Goal: Task Accomplishment & Management: Complete application form

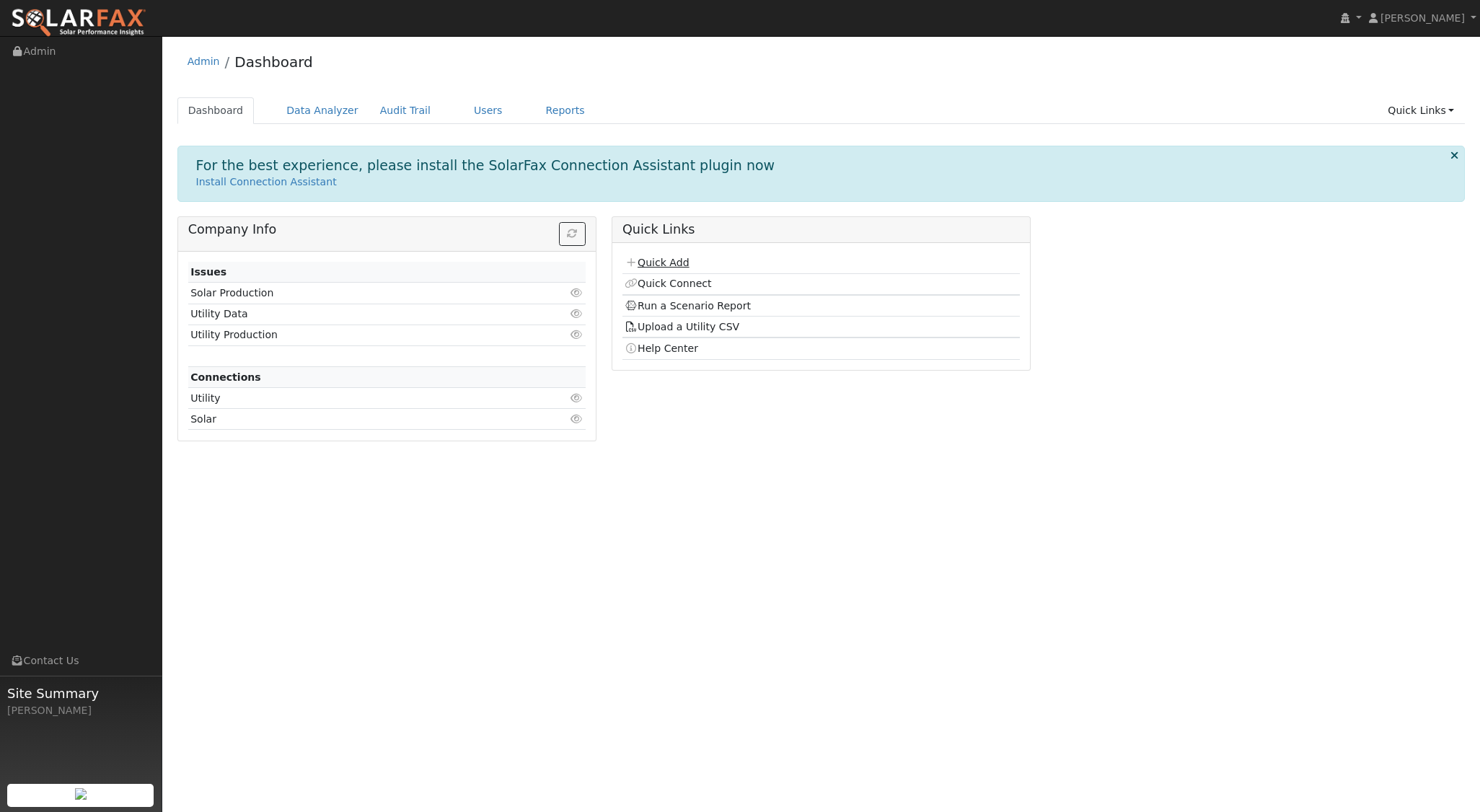
click at [668, 260] on link "Quick Add" at bounding box center [656, 262] width 65 height 11
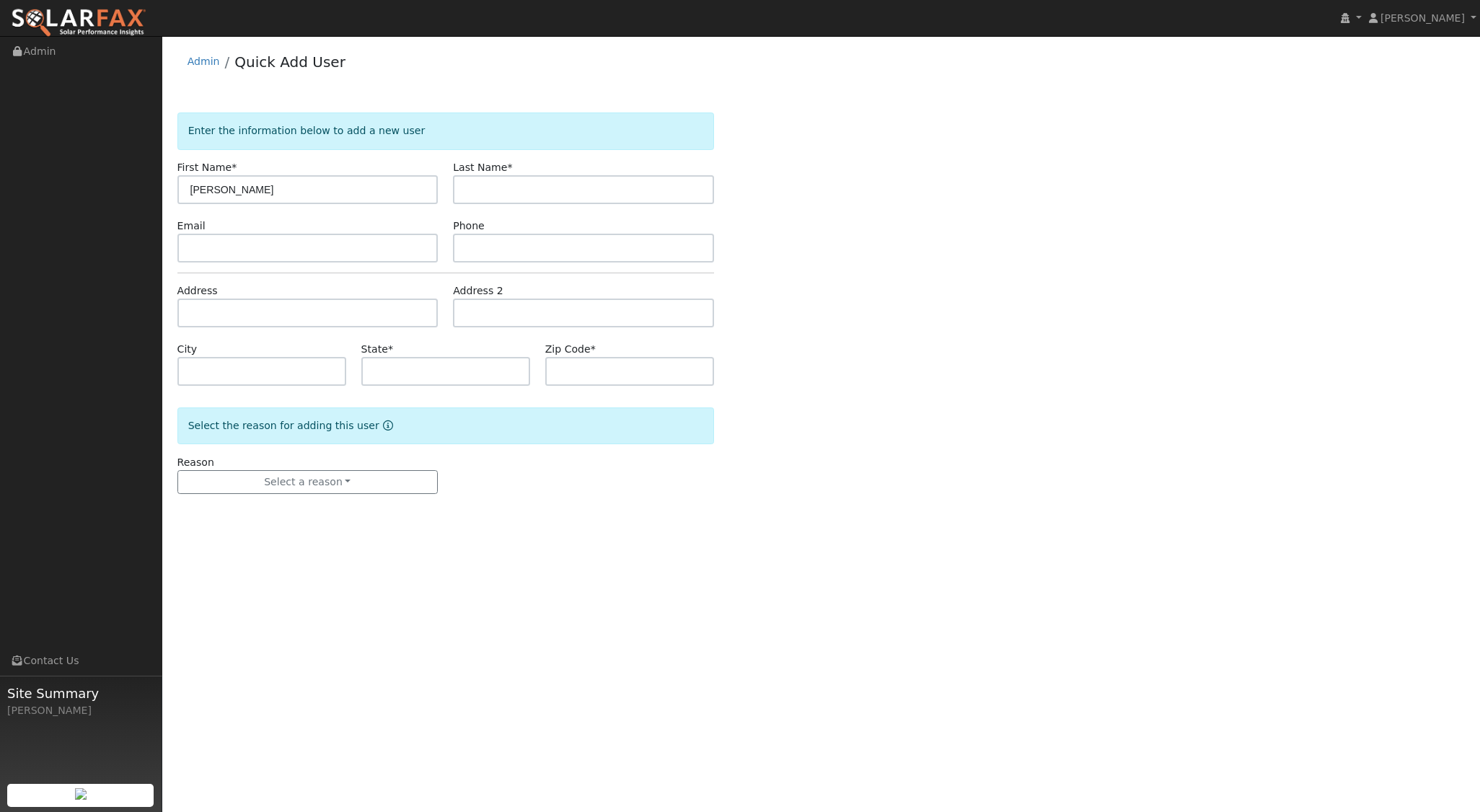
type input "[PERSON_NAME]"
type input "Gunsul"
click at [241, 307] on input "text" at bounding box center [308, 313] width 261 height 29
type input "[STREET_ADDRESS][PERSON_NAME]"
type input "[PERSON_NAME][GEOGRAPHIC_DATA]"
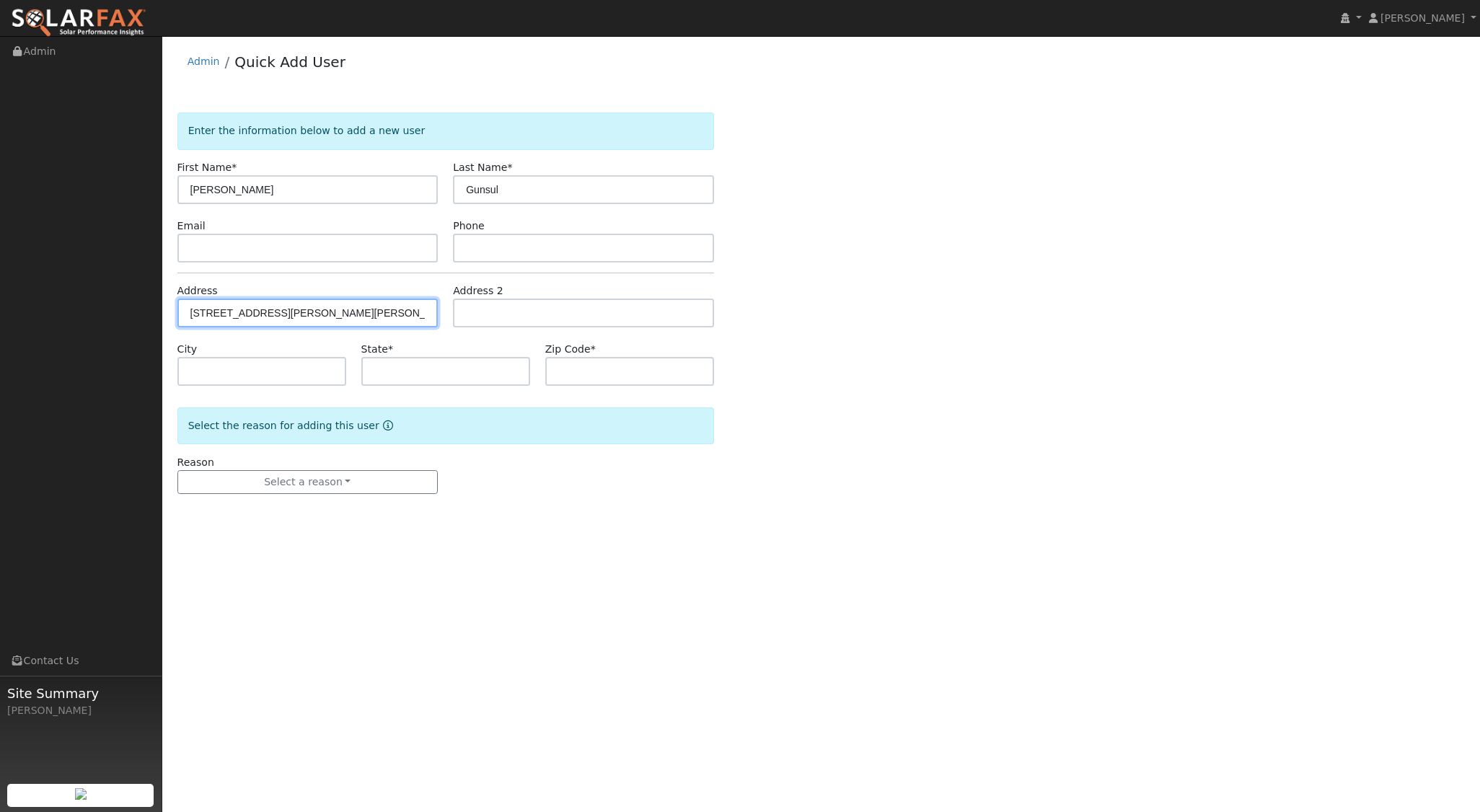
type input "CA"
type input "93424"
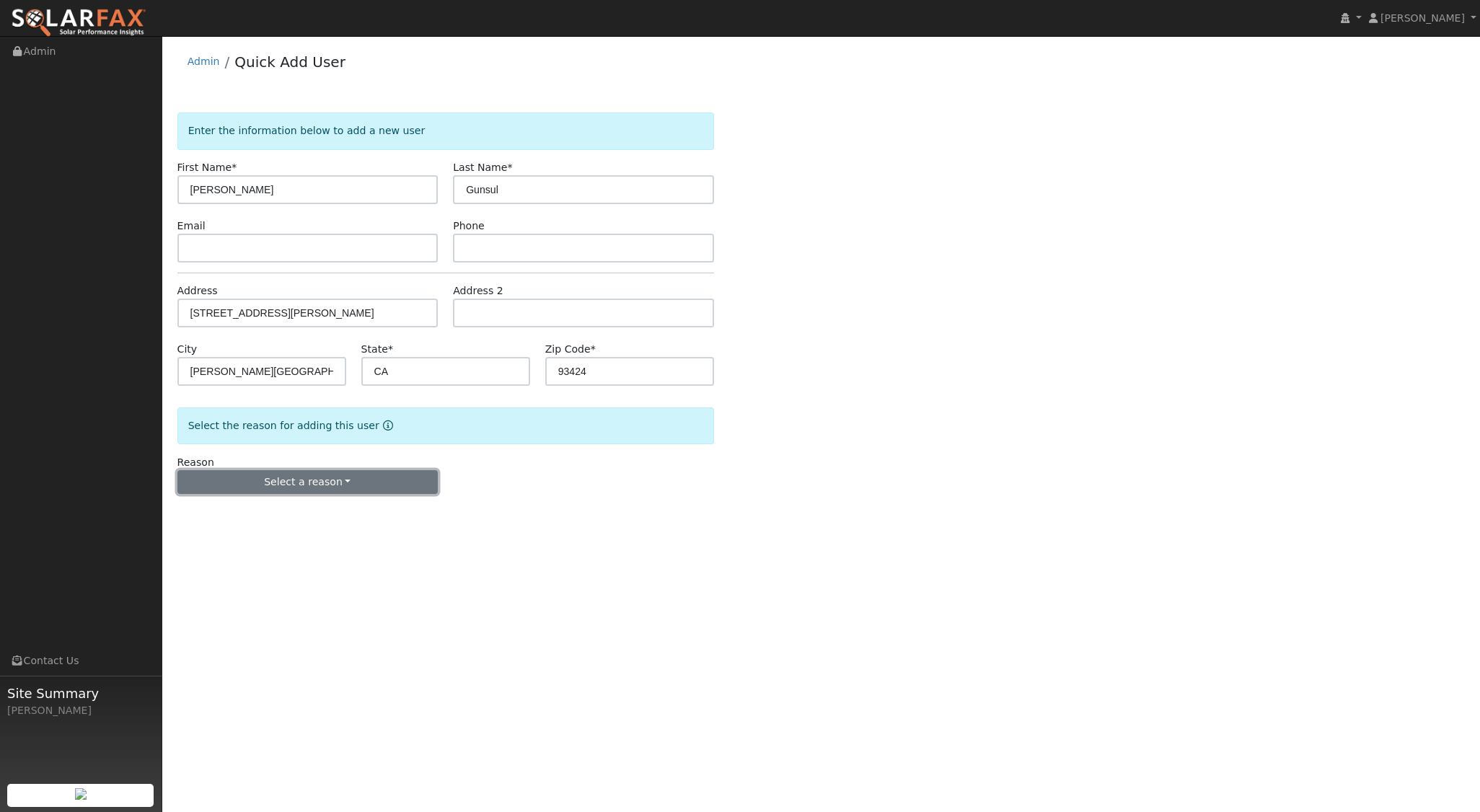
click at [335, 486] on button "Select a reason" at bounding box center [308, 482] width 261 height 25
click at [229, 514] on link "New lead" at bounding box center [257, 511] width 159 height 20
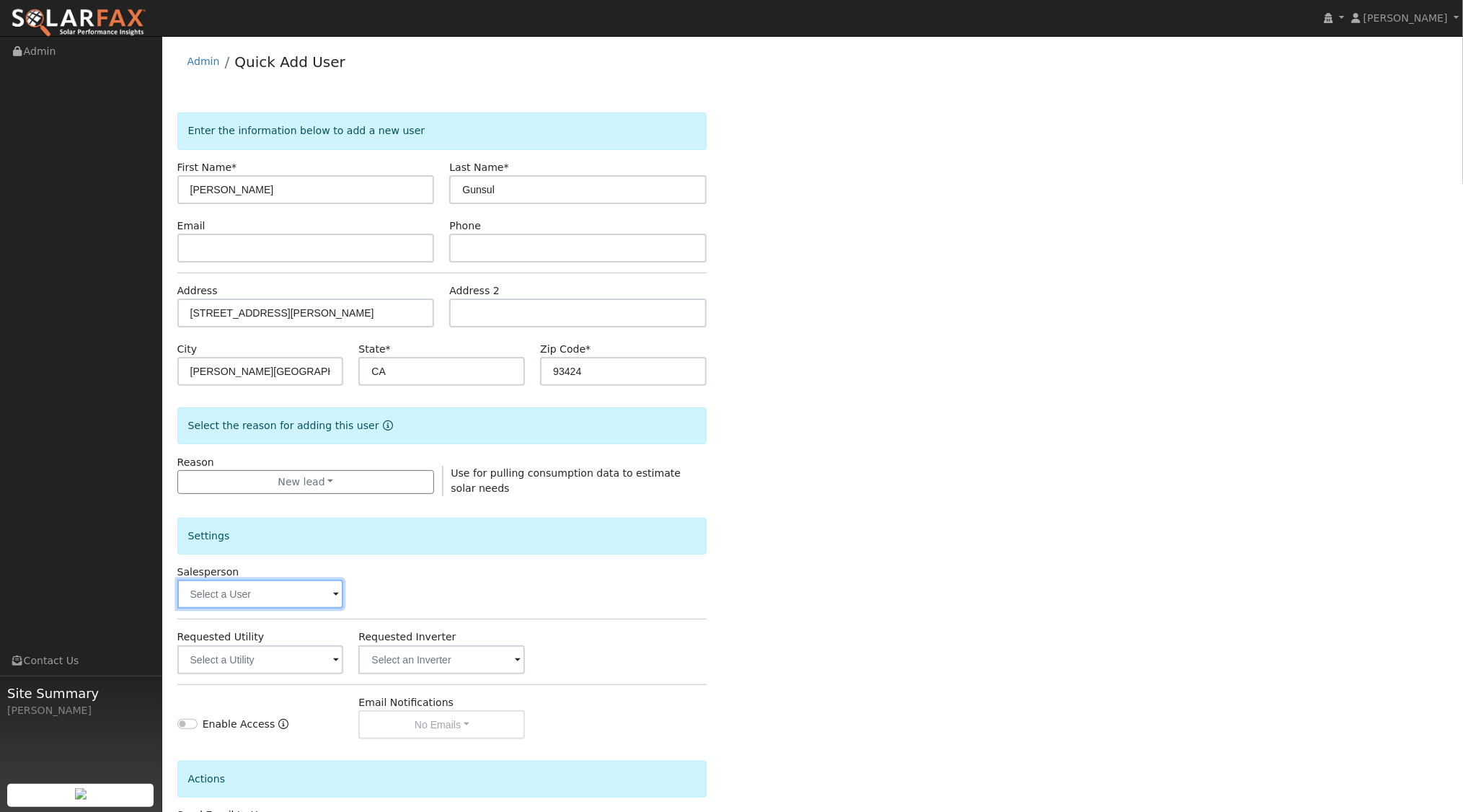
click at [268, 603] on input "text" at bounding box center [261, 594] width 166 height 29
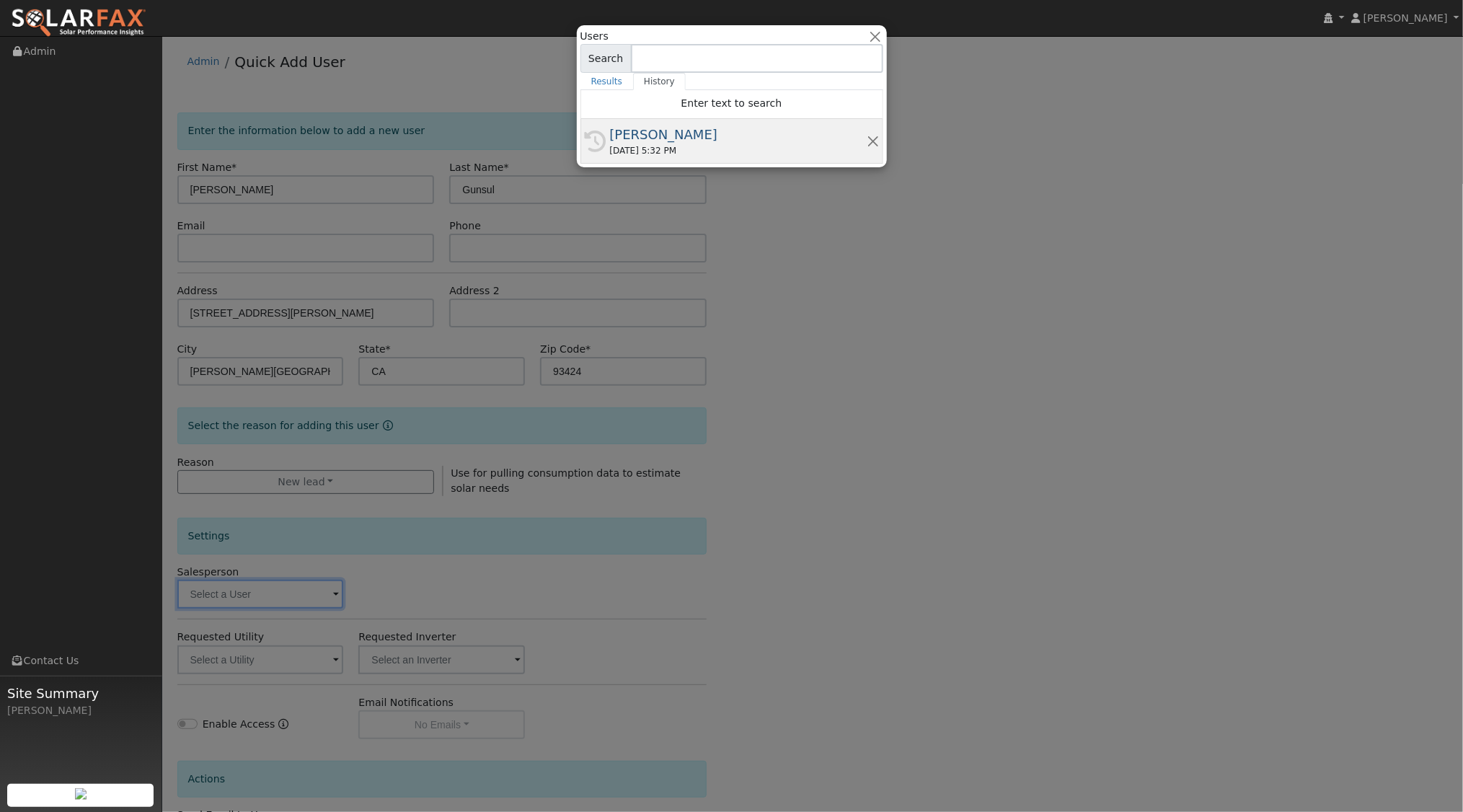
click at [666, 154] on div "[DATE] 5:32 PM" at bounding box center [738, 150] width 256 height 13
type input "[PERSON_NAME]"
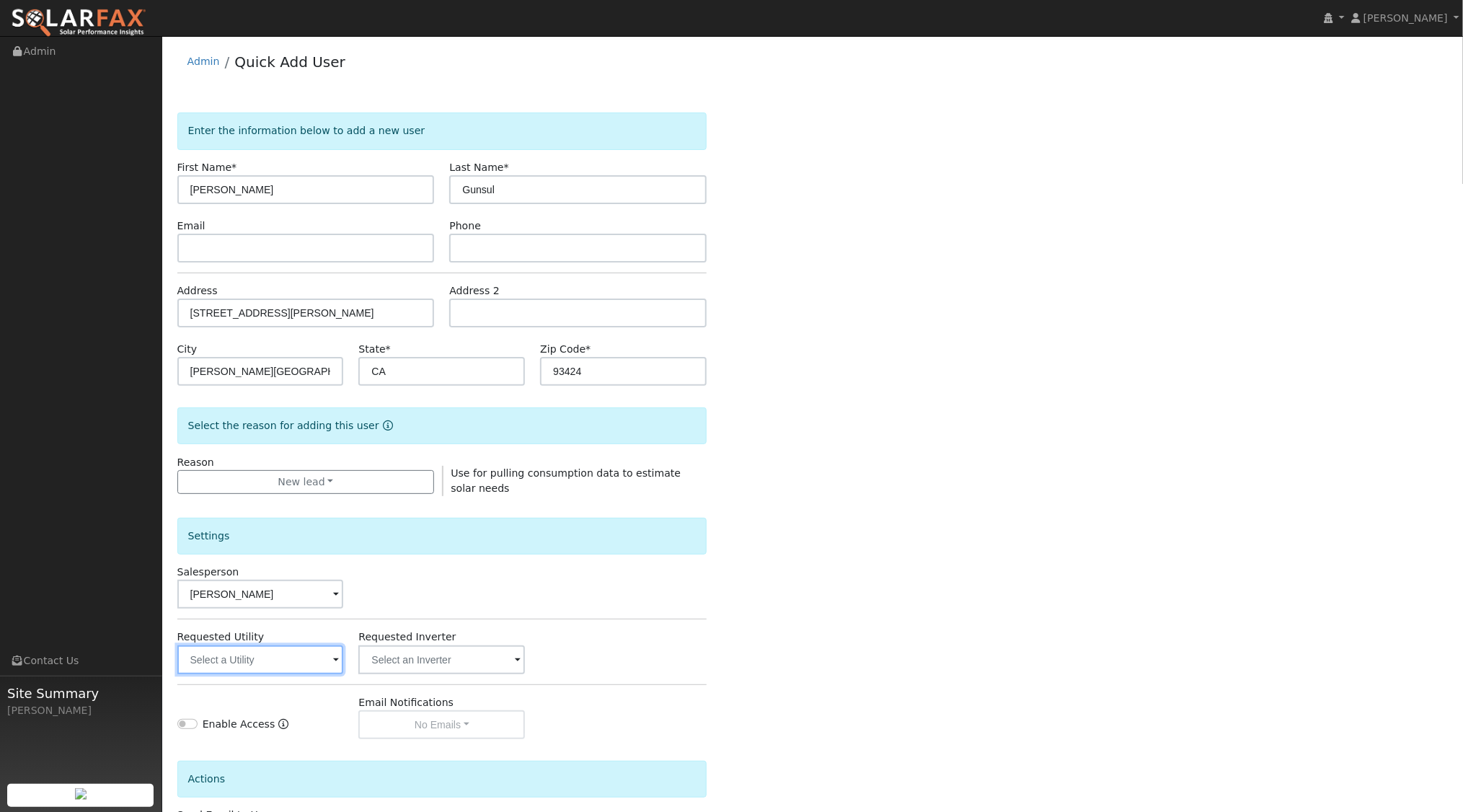
click at [328, 664] on input "text" at bounding box center [261, 659] width 166 height 29
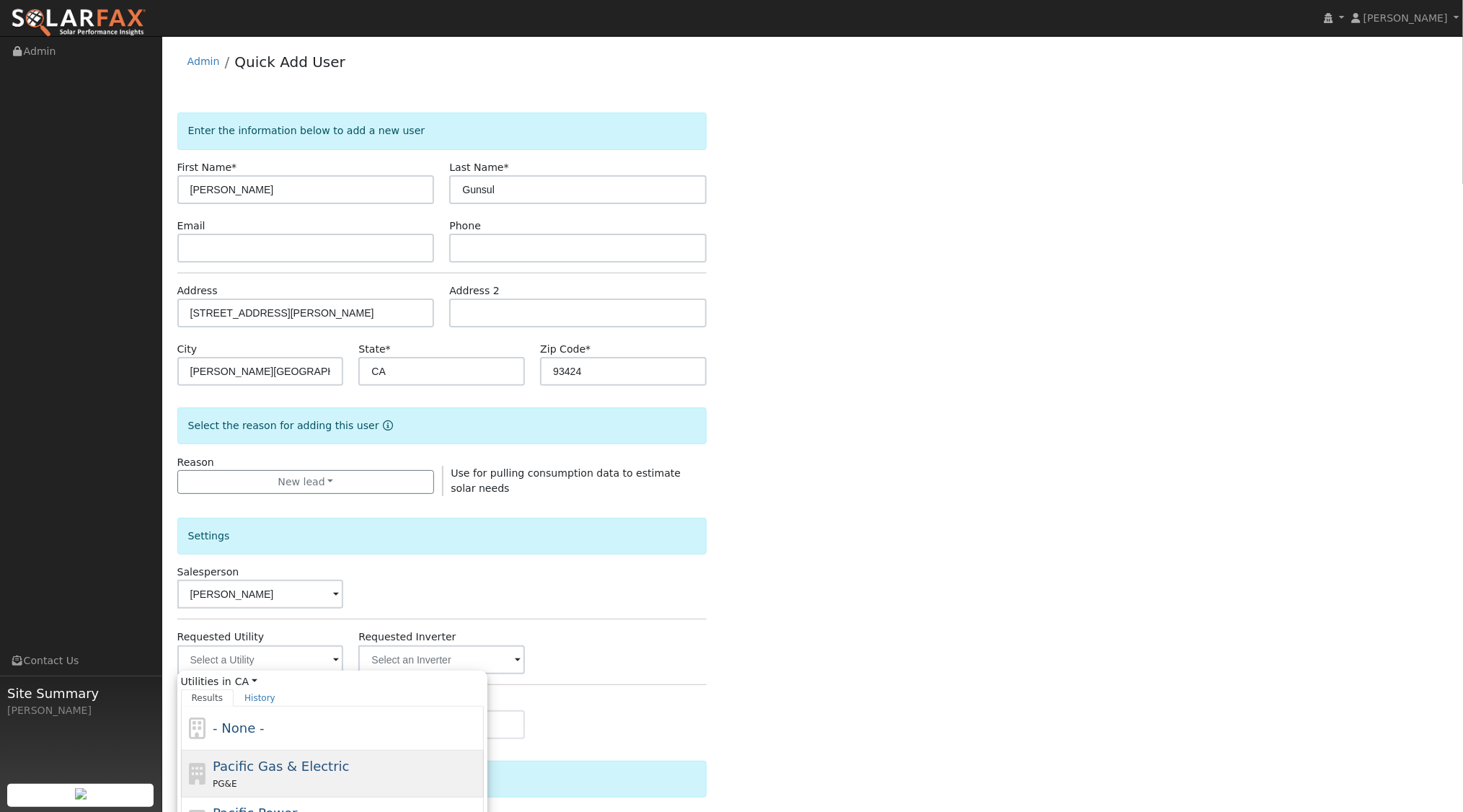
click at [260, 758] on span "Pacific Gas & Electric" at bounding box center [281, 765] width 136 height 15
type input "Pacific Gas & Electric"
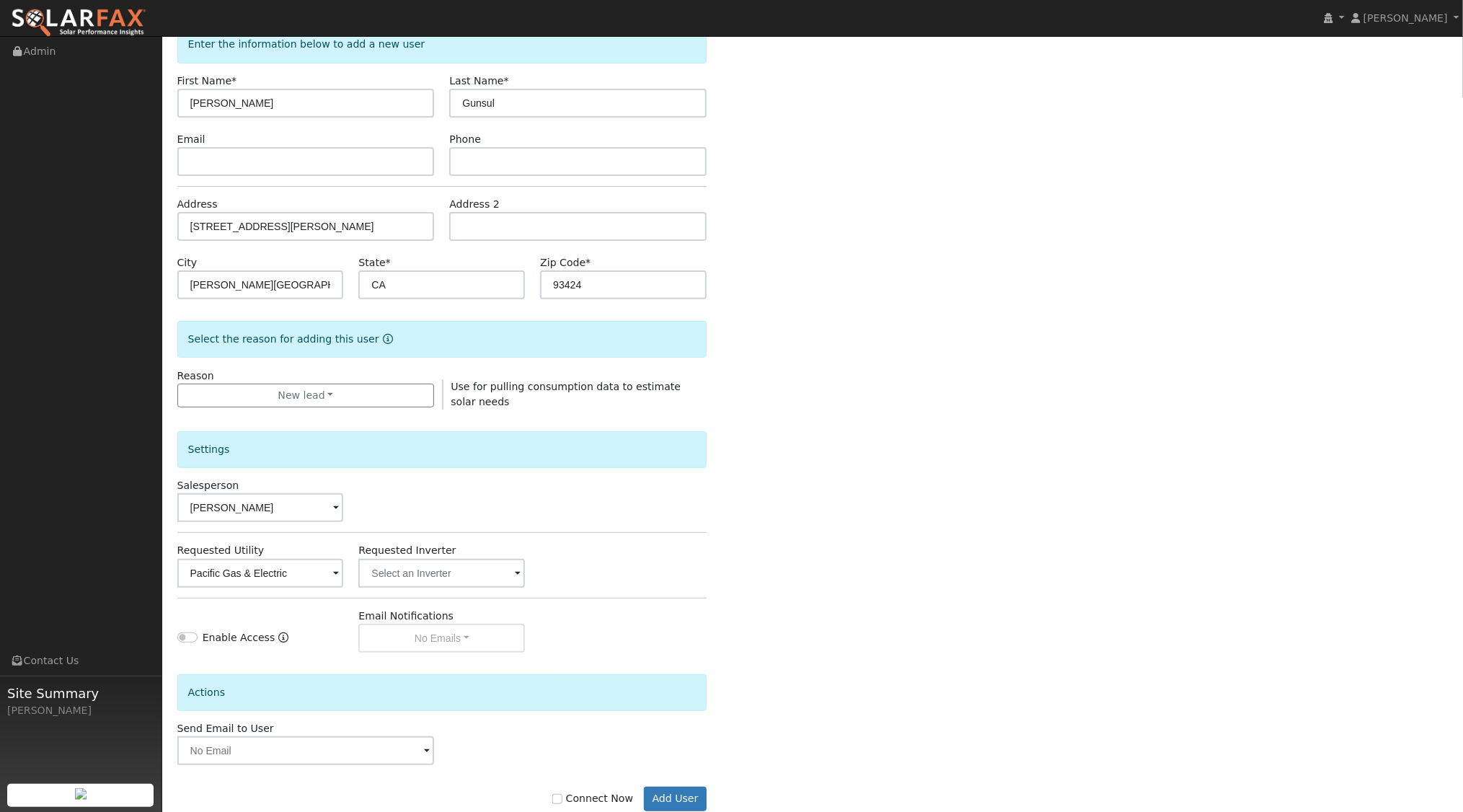
scroll to position [119, 0]
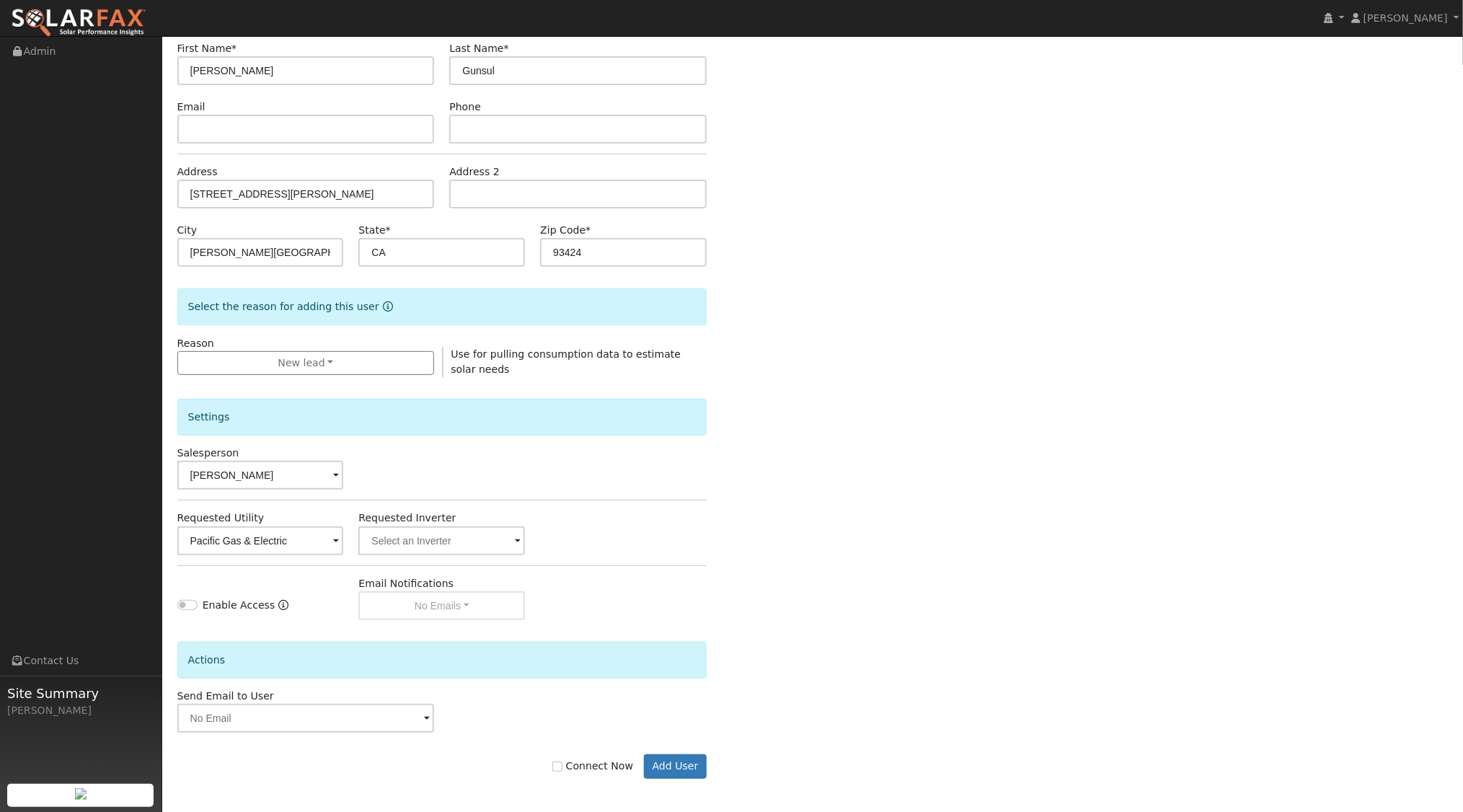
click at [574, 763] on label "Connect Now" at bounding box center [592, 765] width 80 height 15
click at [562, 763] on input "Connect Now" at bounding box center [557, 765] width 10 height 10
checkbox input "true"
click at [689, 760] on button "Add User" at bounding box center [674, 766] width 63 height 25
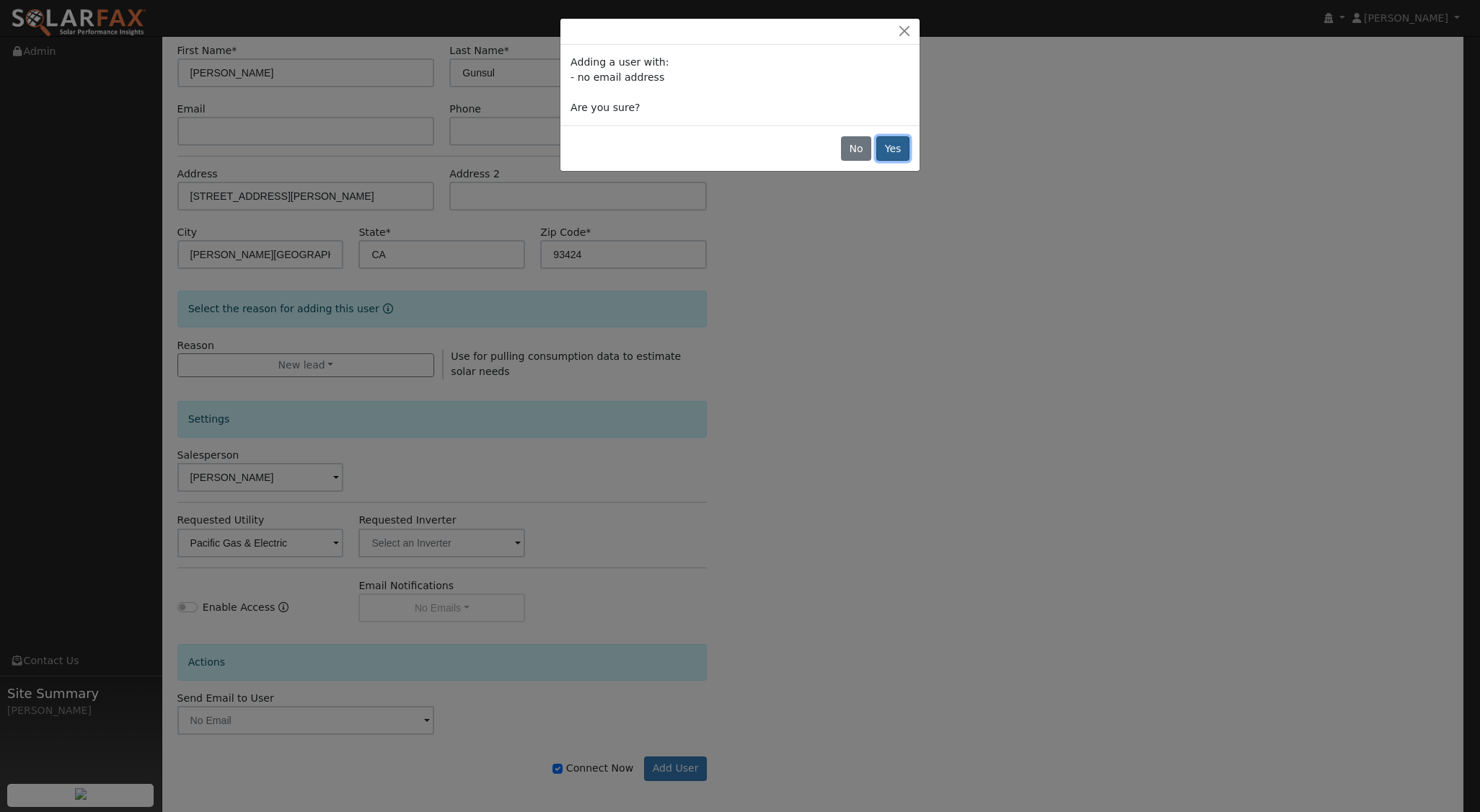
click at [890, 140] on button "Yes" at bounding box center [893, 148] width 34 height 25
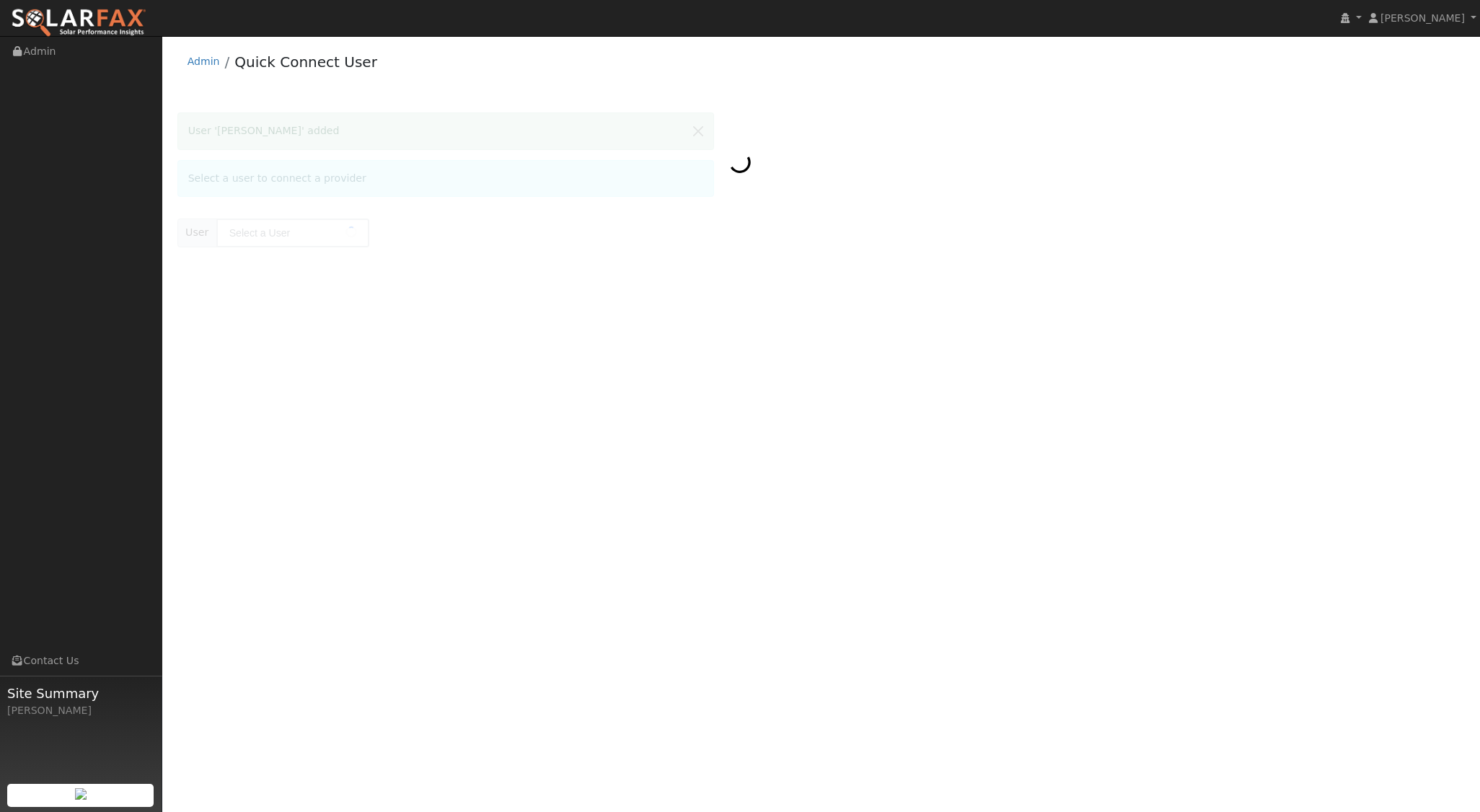
type input "Kyle Gunsul"
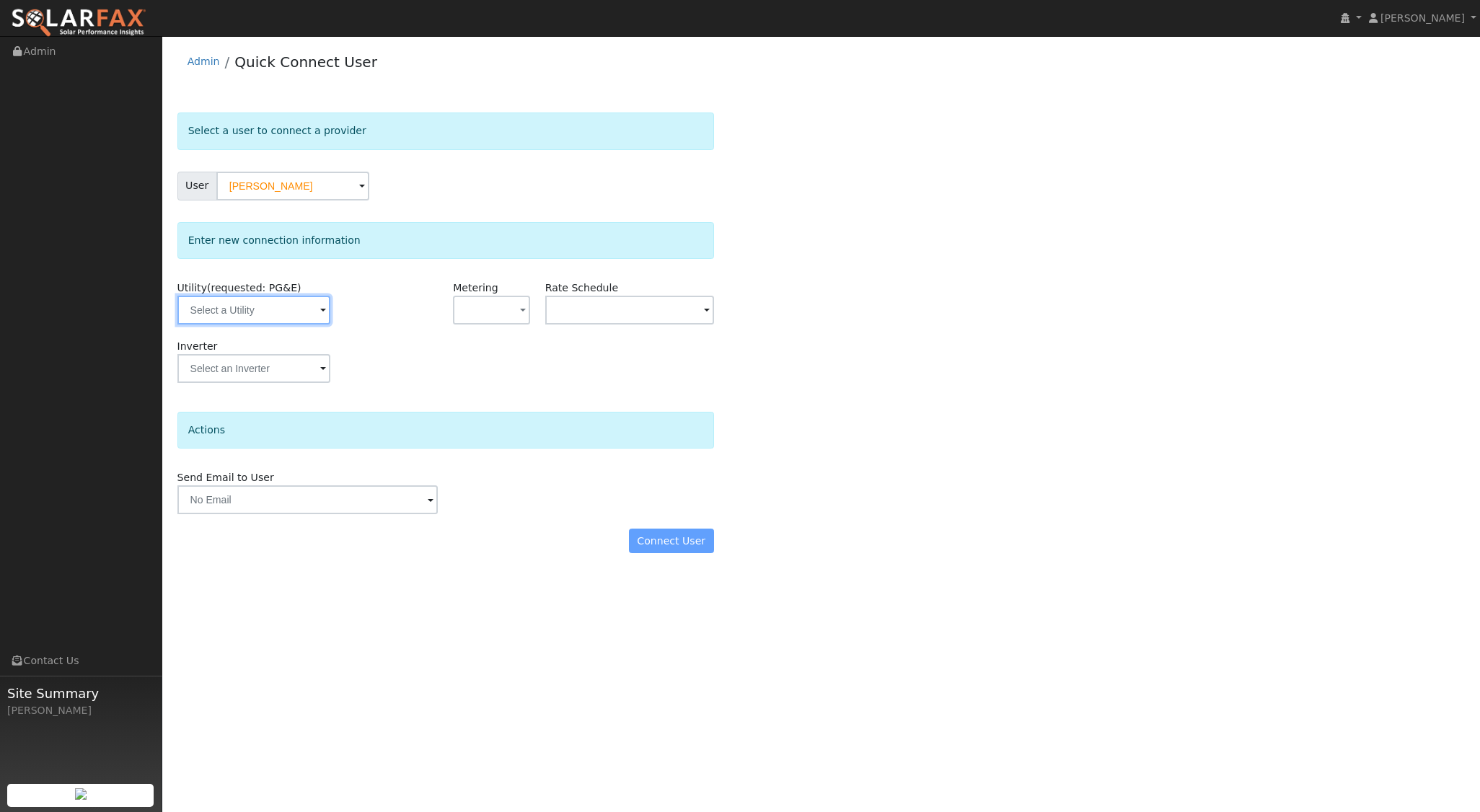
click at [293, 318] on input "text" at bounding box center [254, 309] width 153 height 29
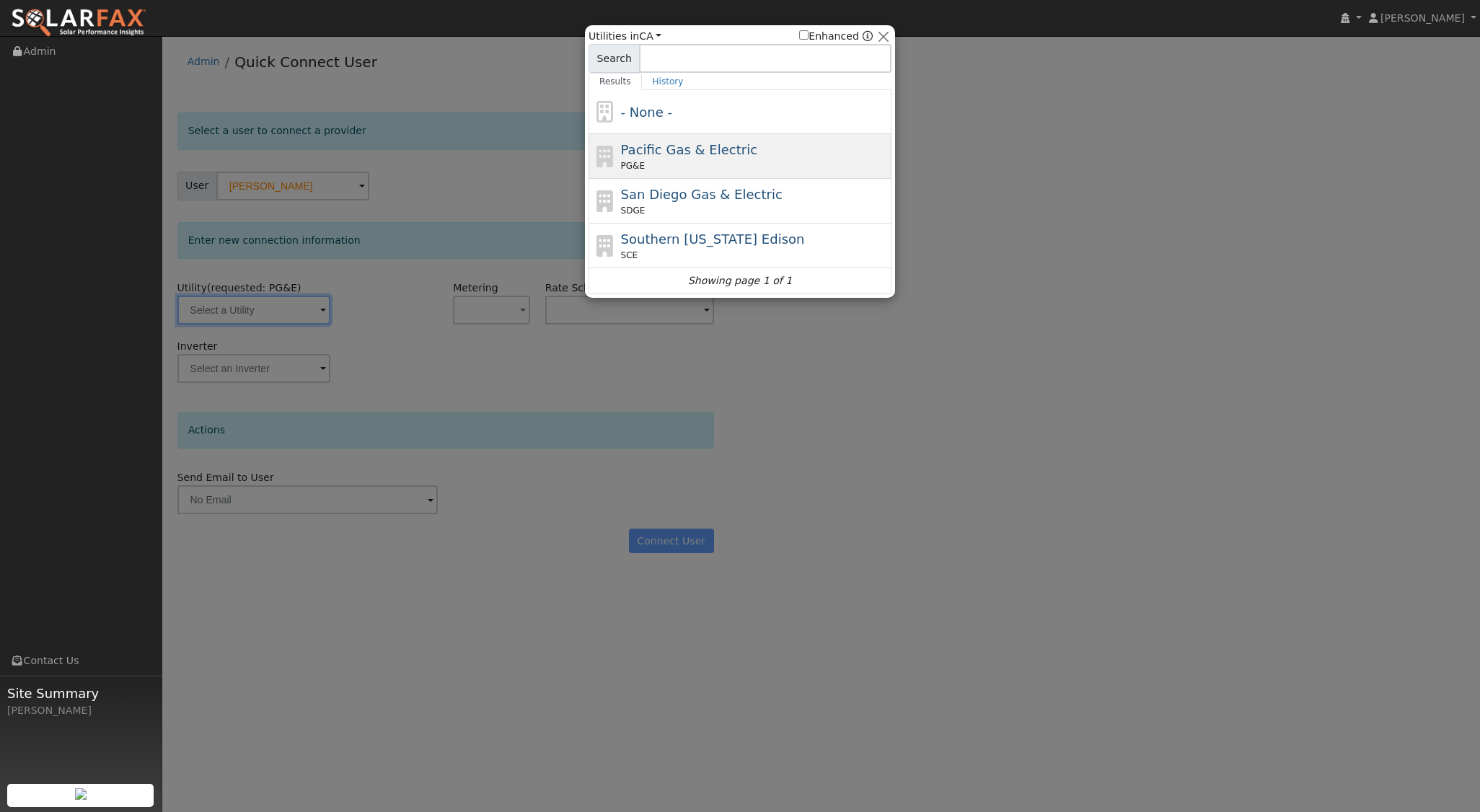
click at [755, 143] on div "Pacific Gas & Electric PG&E" at bounding box center [754, 156] width 268 height 33
type input "PG&E"
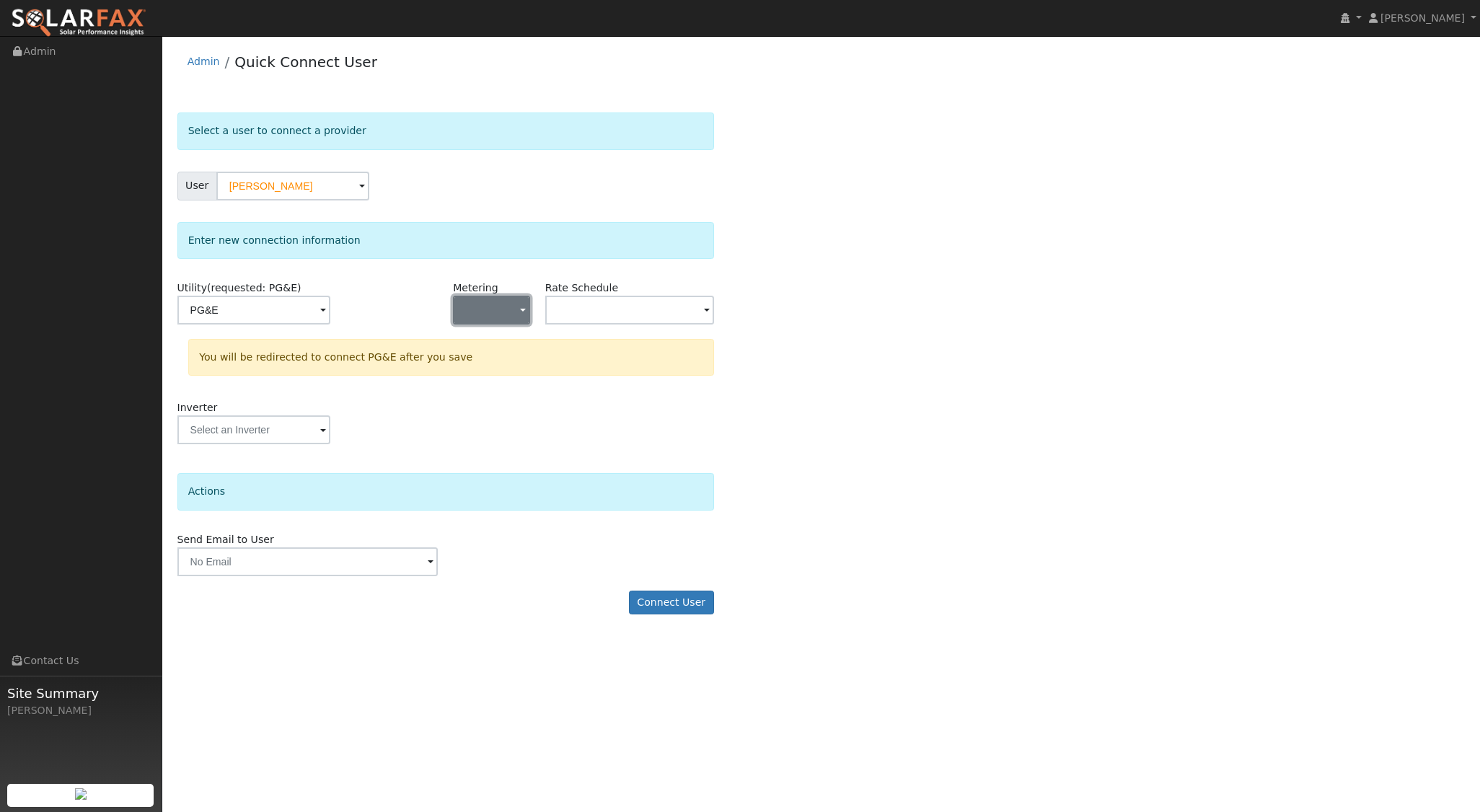
click at [519, 315] on button "button" at bounding box center [491, 309] width 76 height 29
click at [490, 361] on link "NEM" at bounding box center [503, 360] width 100 height 20
click at [683, 311] on input "text" at bounding box center [629, 309] width 169 height 29
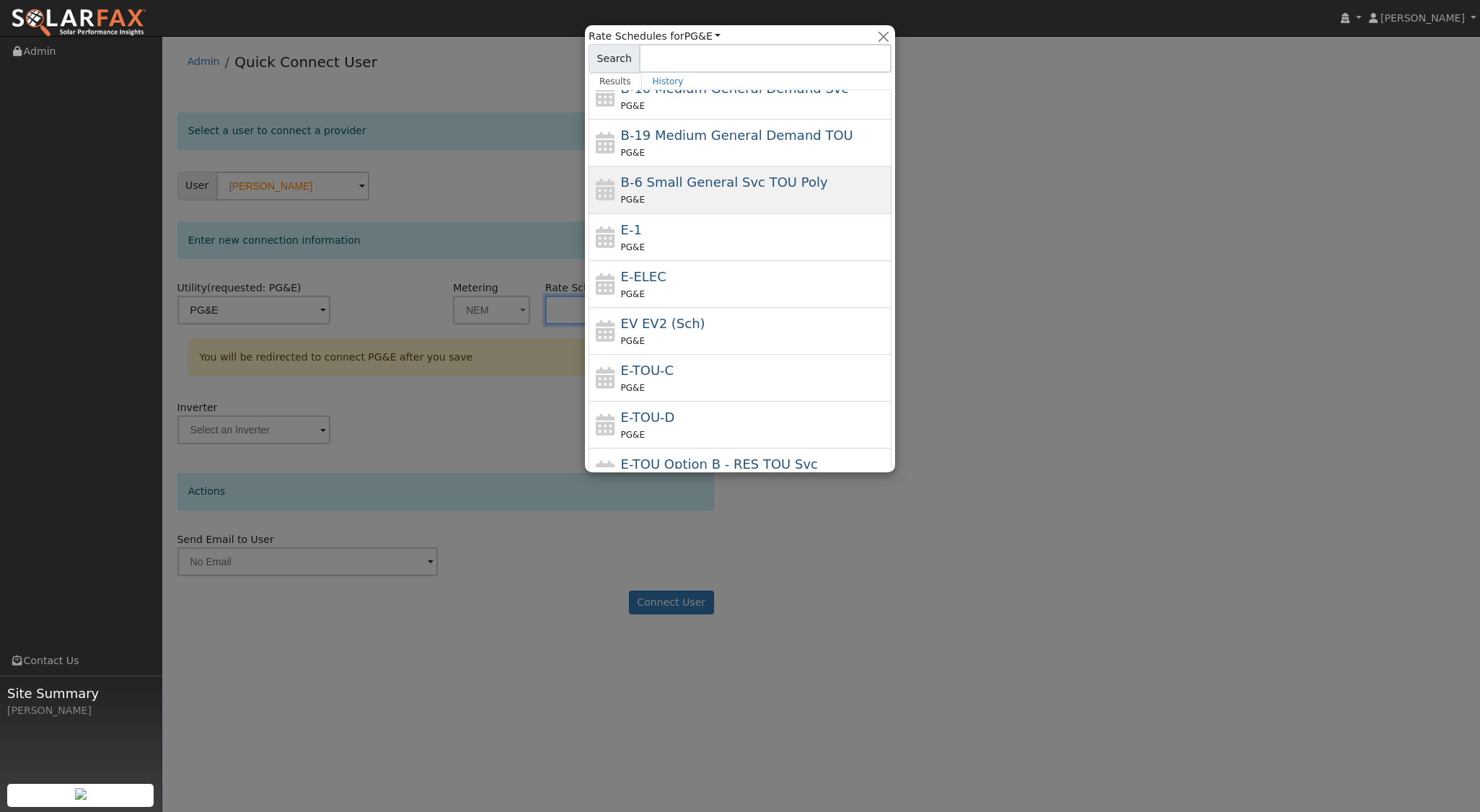
scroll to position [158, 0]
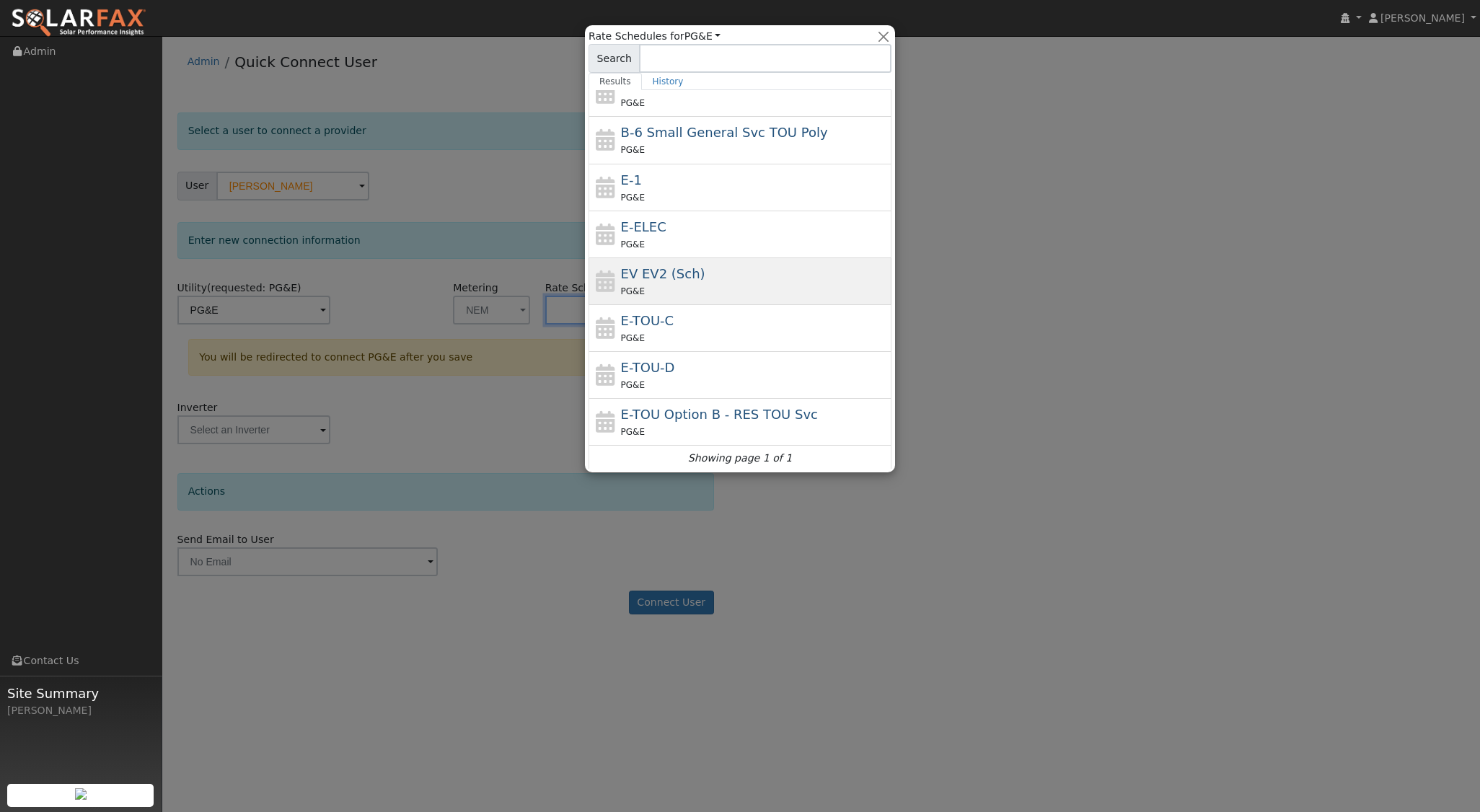
click at [660, 268] on span "EV EV2 (Sch)" at bounding box center [662, 273] width 84 height 15
type input "EV EV2 (Sch)"
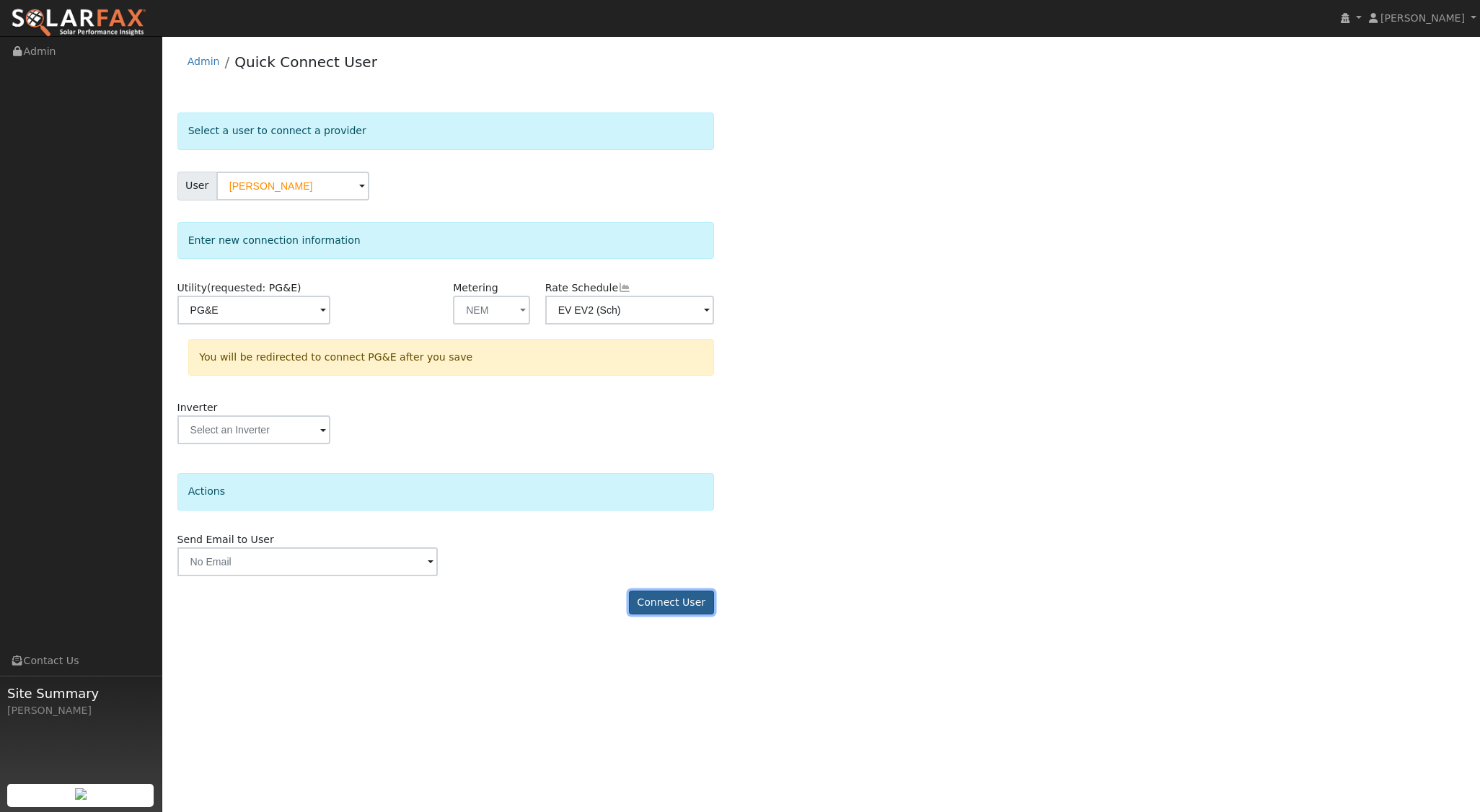
click at [683, 604] on button "Connect User" at bounding box center [671, 603] width 85 height 25
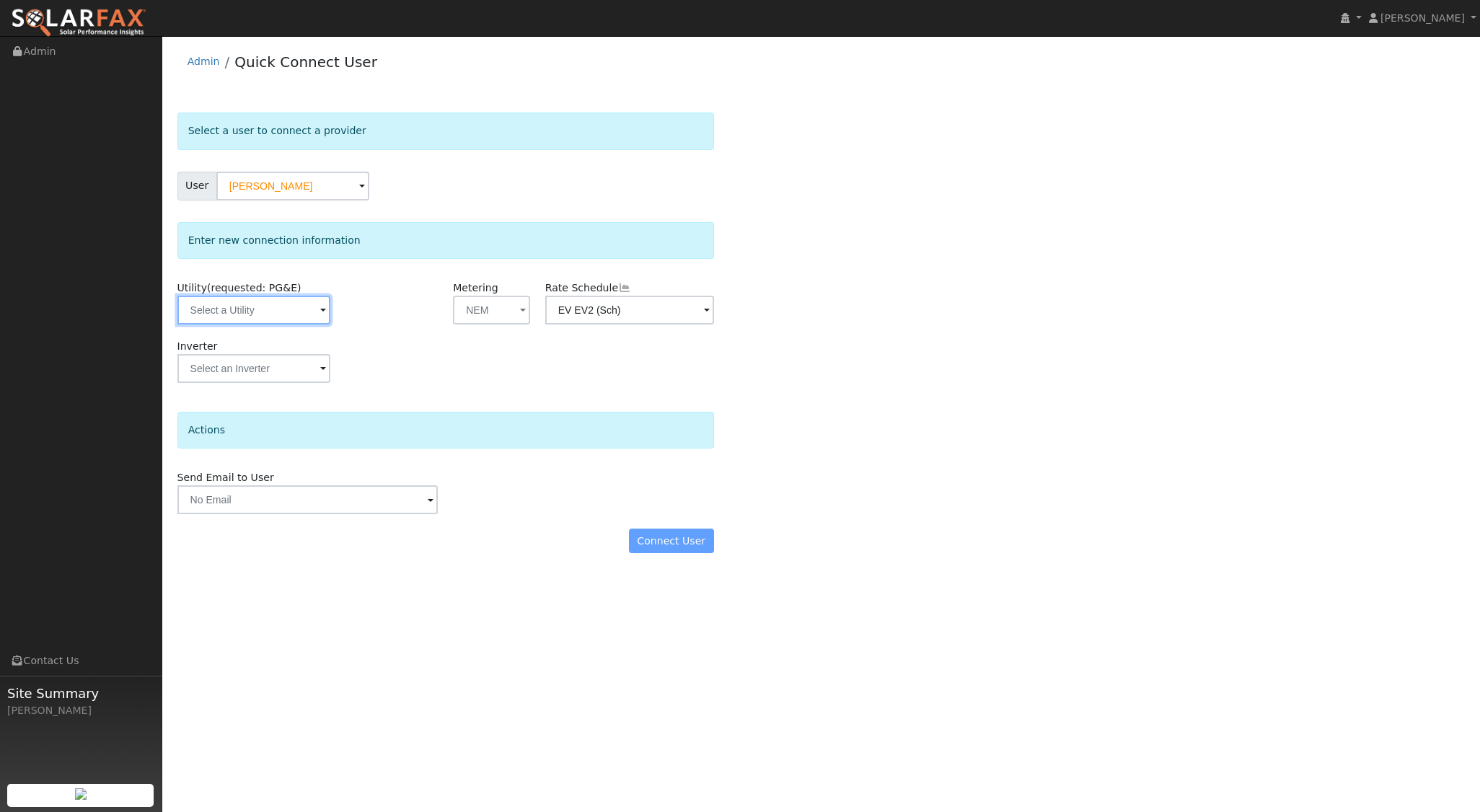
click at [301, 311] on input "text" at bounding box center [254, 309] width 153 height 29
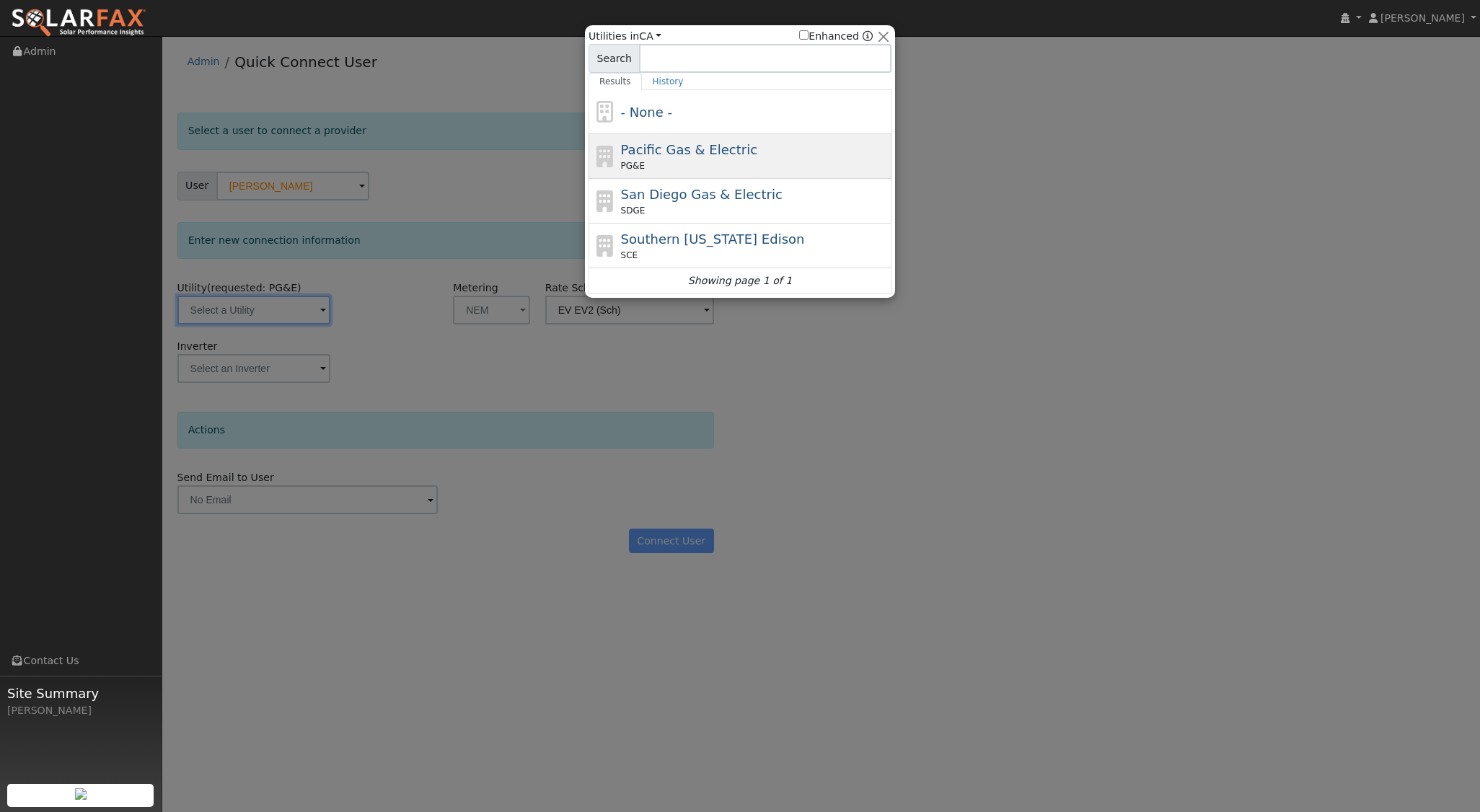
click at [746, 144] on div "Pacific Gas & Electric PG&E" at bounding box center [754, 156] width 268 height 33
type input "PG&E"
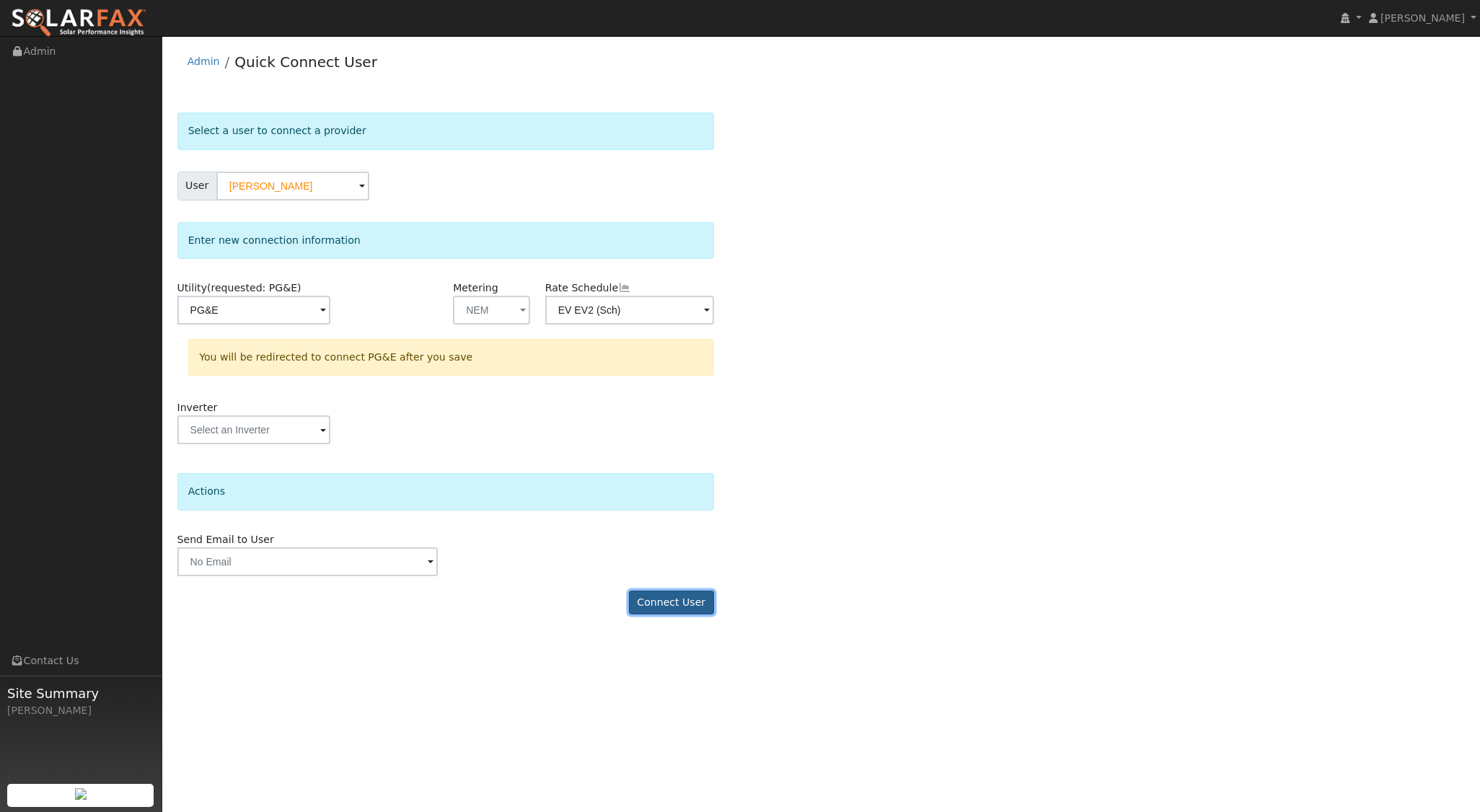
click at [666, 599] on button "Connect User" at bounding box center [671, 603] width 85 height 25
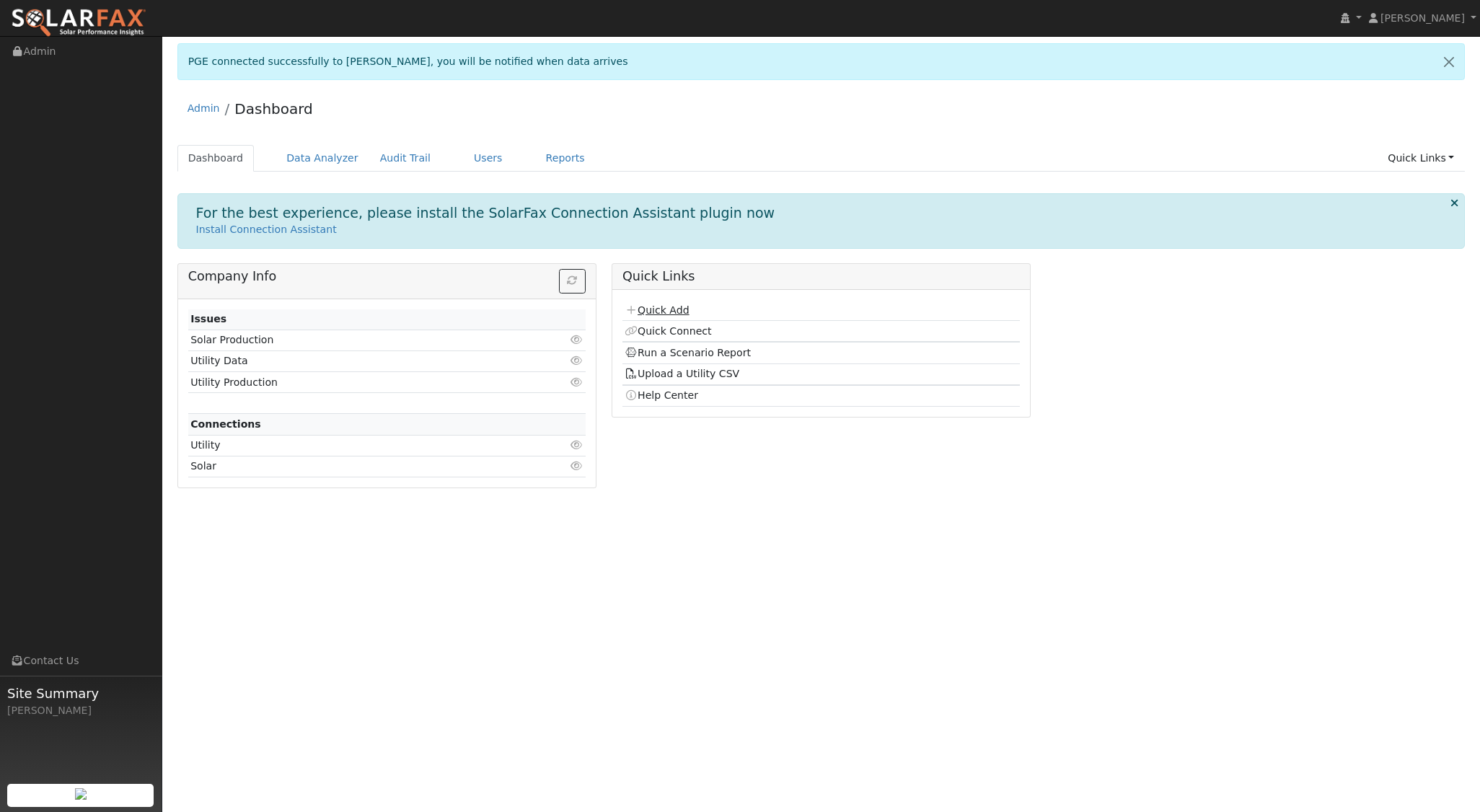
click at [662, 304] on link "Quick Add" at bounding box center [656, 309] width 65 height 11
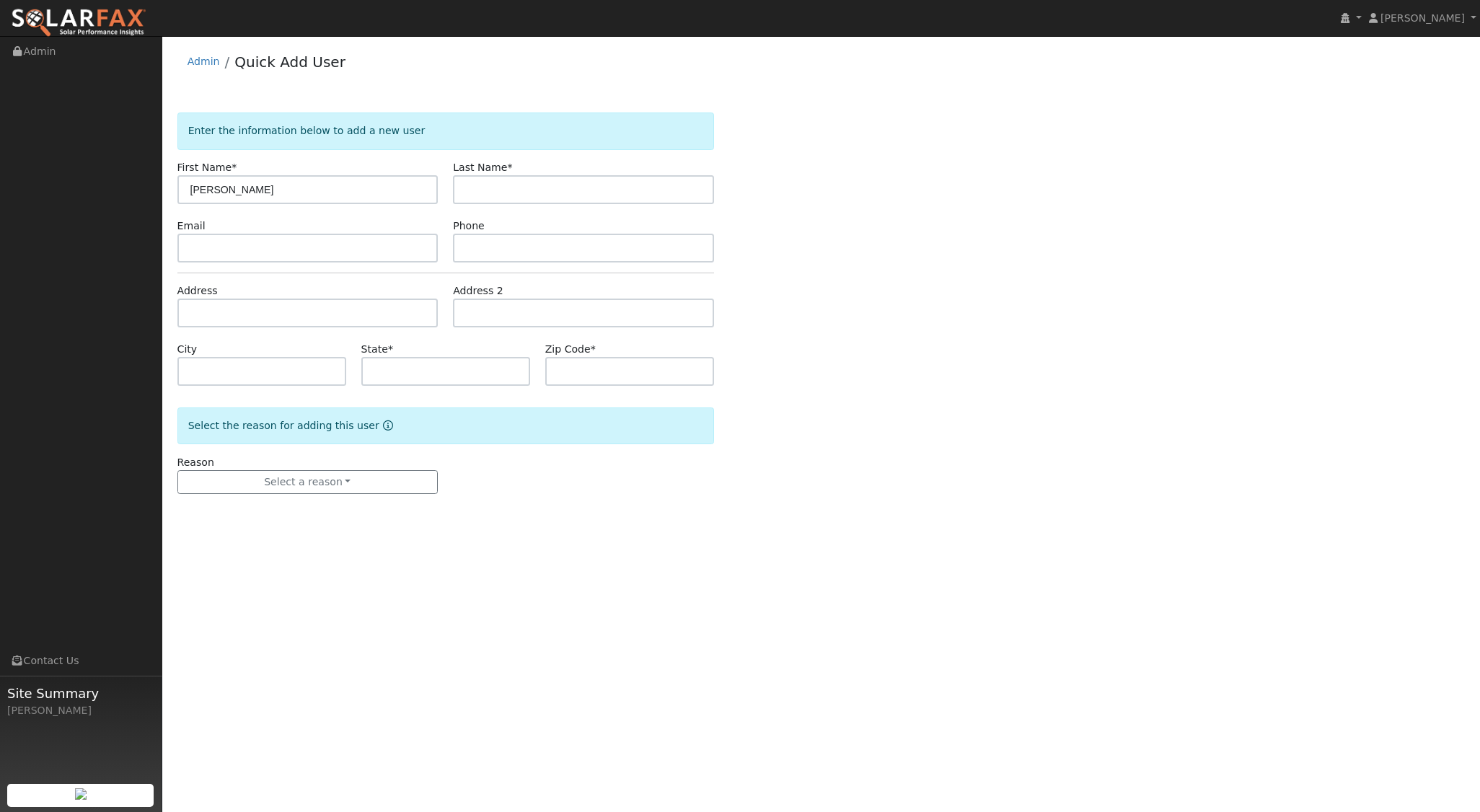
type input "[PERSON_NAME]"
click at [230, 316] on input "text" at bounding box center [308, 313] width 261 height 29
type input "[STREET_ADDRESS]"
type input "[GEOGRAPHIC_DATA][PERSON_NAME]"
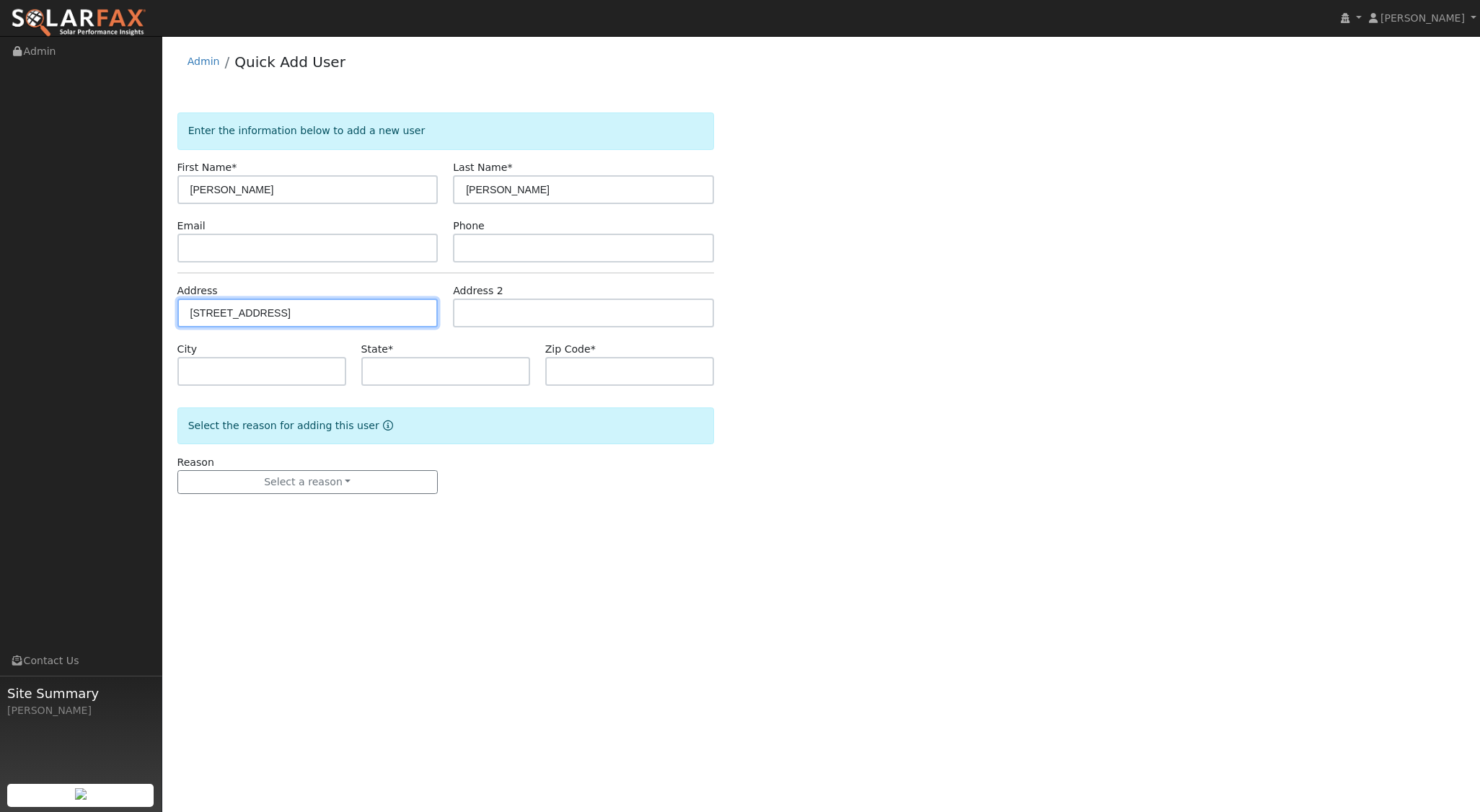
type input "CA"
type input "93405"
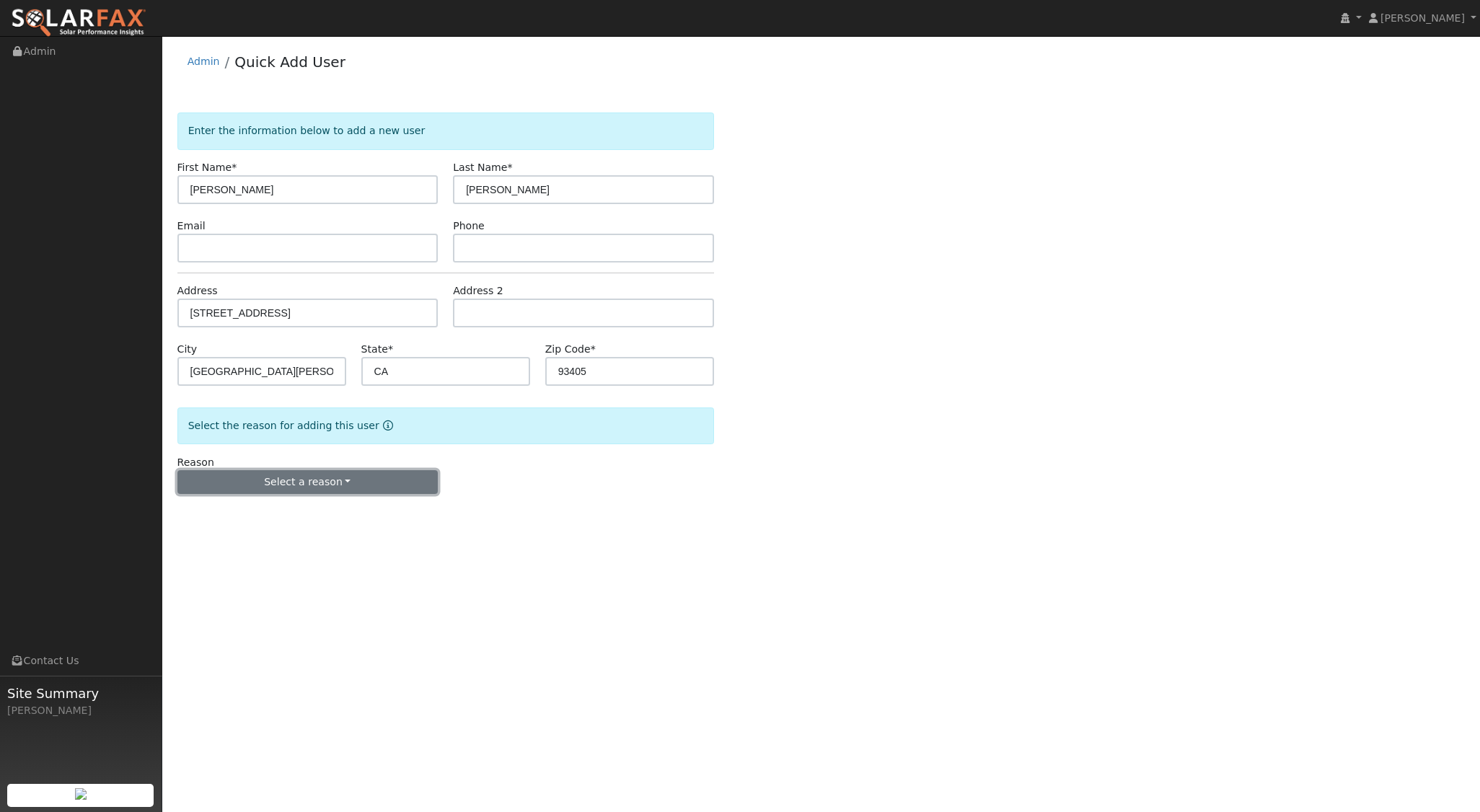
click at [312, 482] on button "Select a reason" at bounding box center [308, 482] width 261 height 25
click at [239, 512] on link "New lead" at bounding box center [257, 511] width 159 height 20
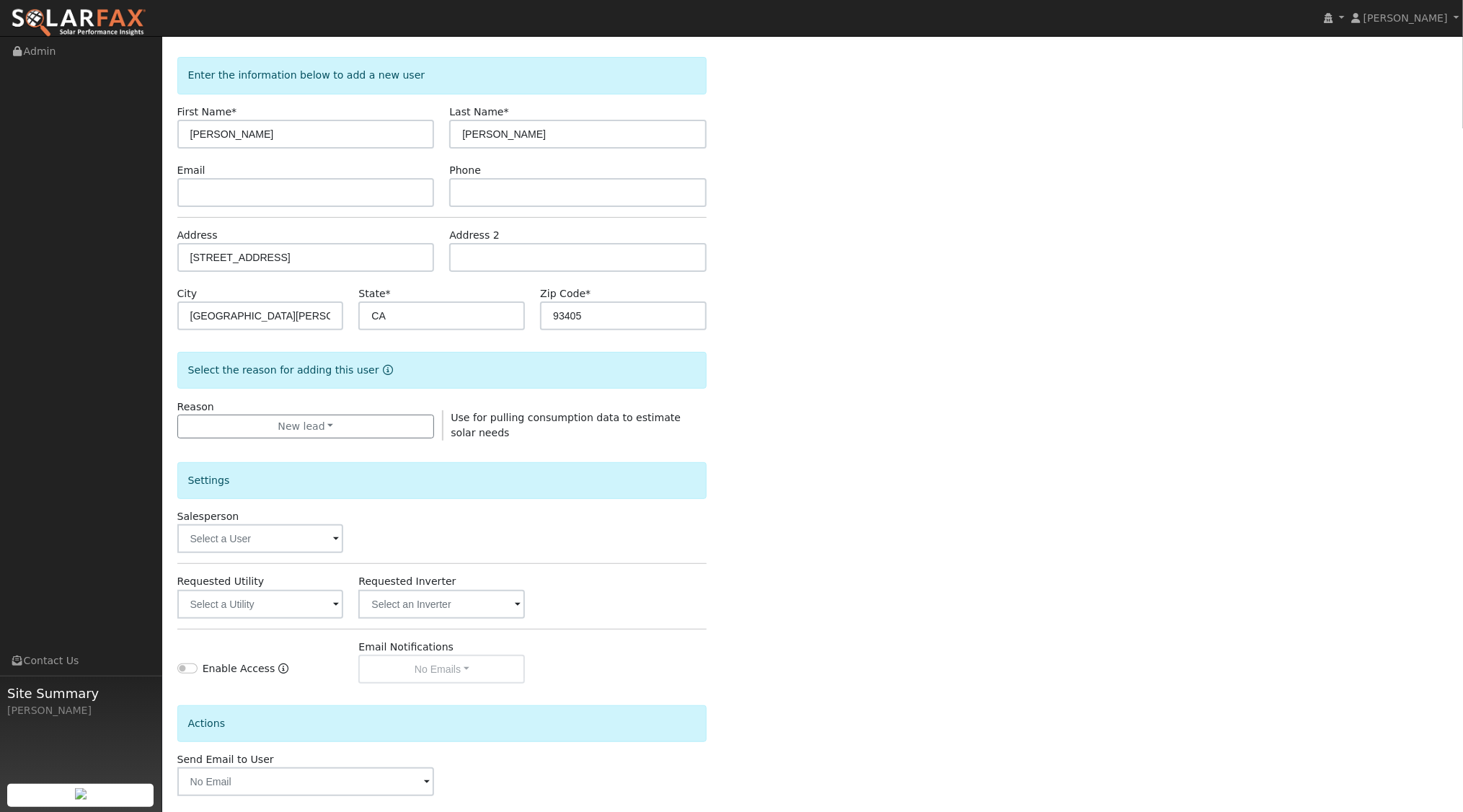
scroll to position [108, 0]
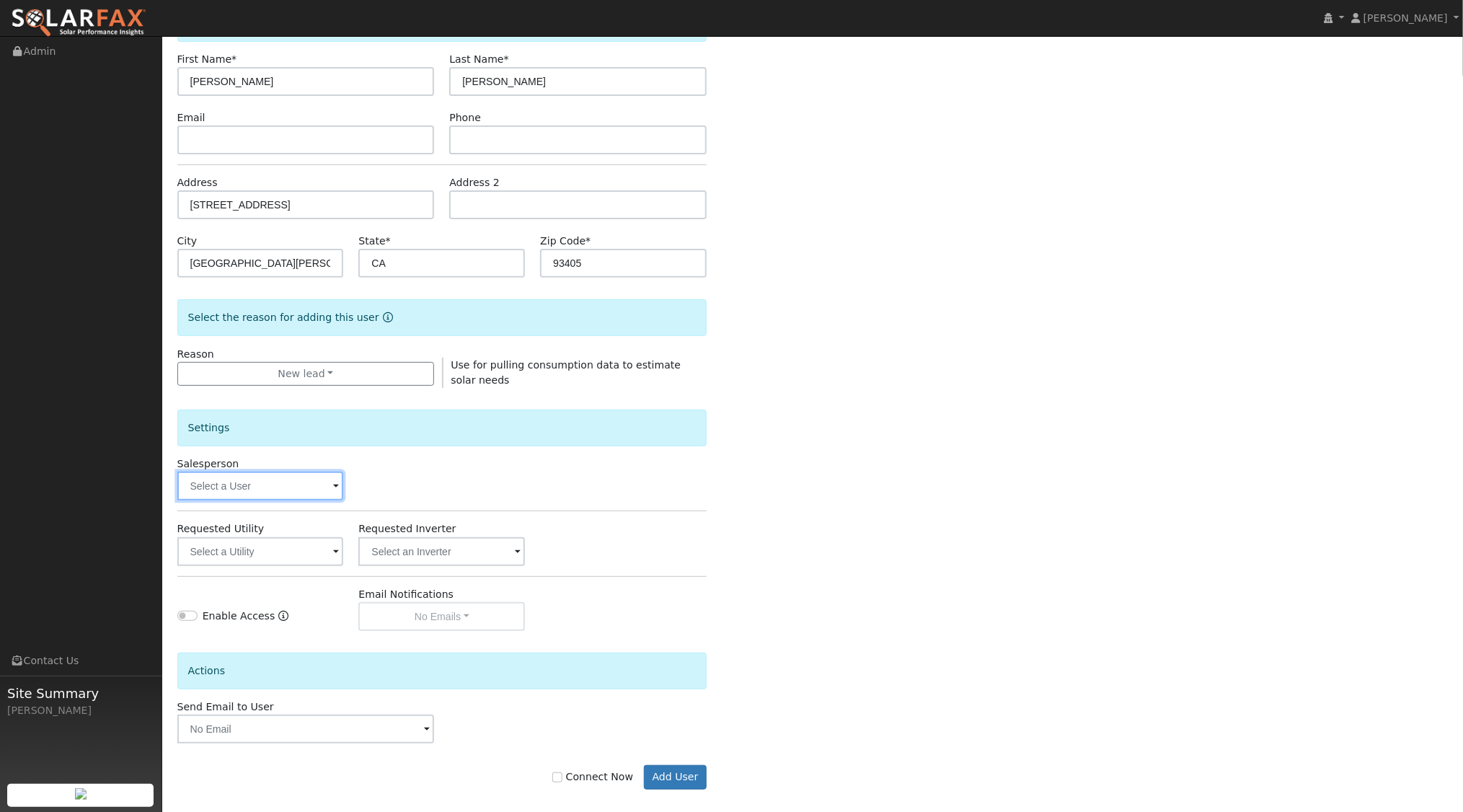
click at [308, 488] on input "text" at bounding box center [261, 486] width 166 height 29
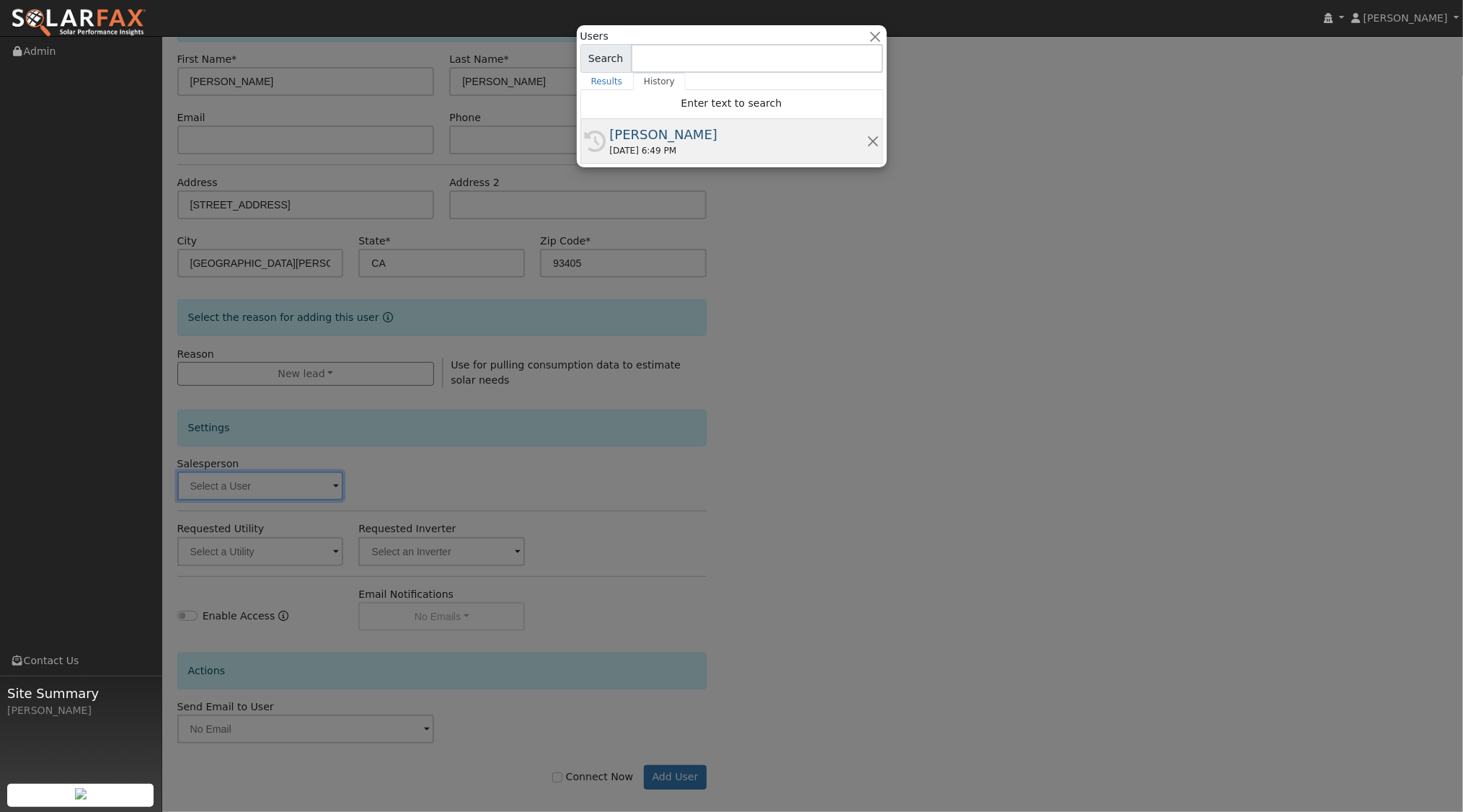
click at [673, 145] on div "[DATE] 6:49 PM" at bounding box center [738, 150] width 256 height 13
type input "[PERSON_NAME]"
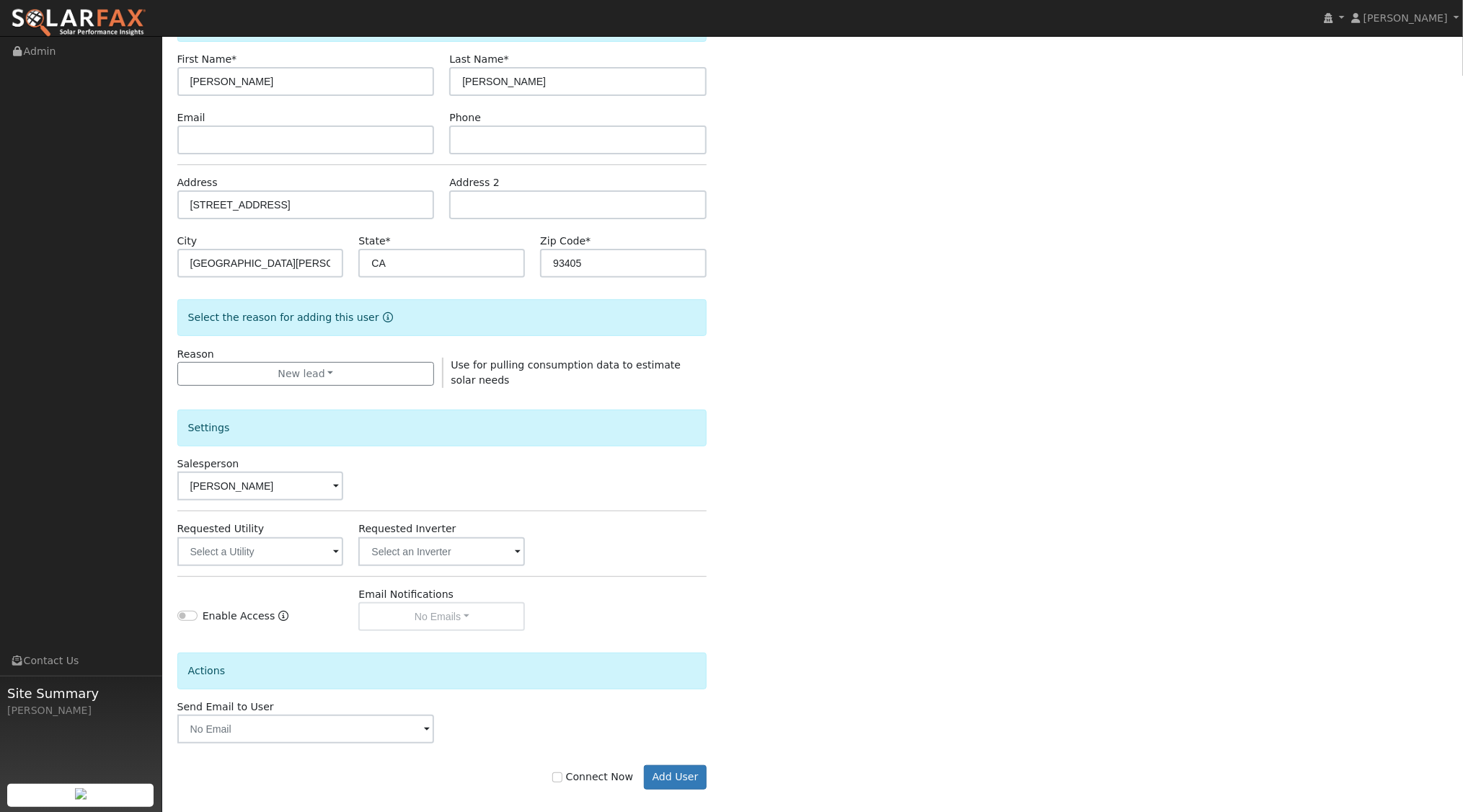
scroll to position [119, 0]
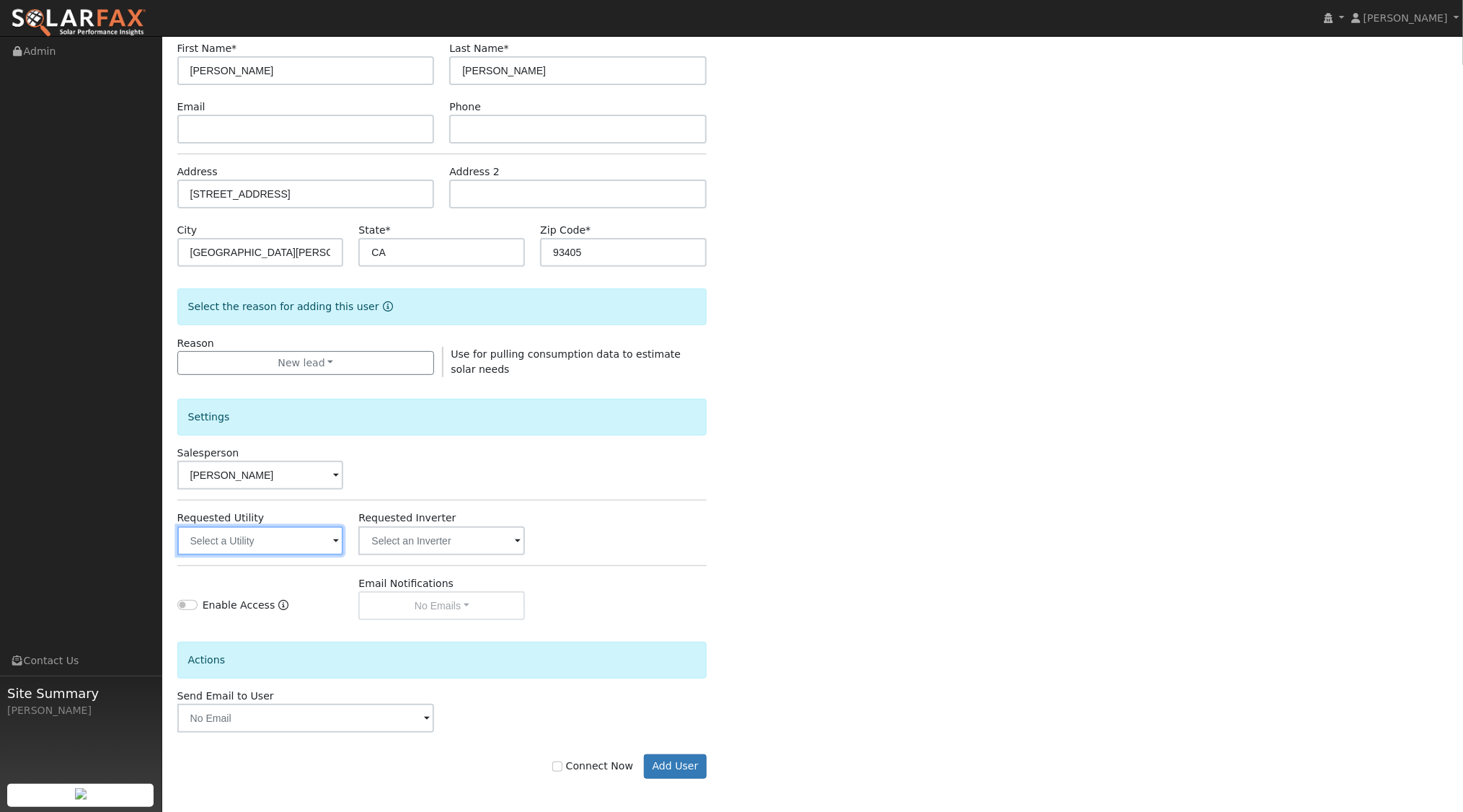
click at [284, 538] on input "text" at bounding box center [261, 541] width 166 height 29
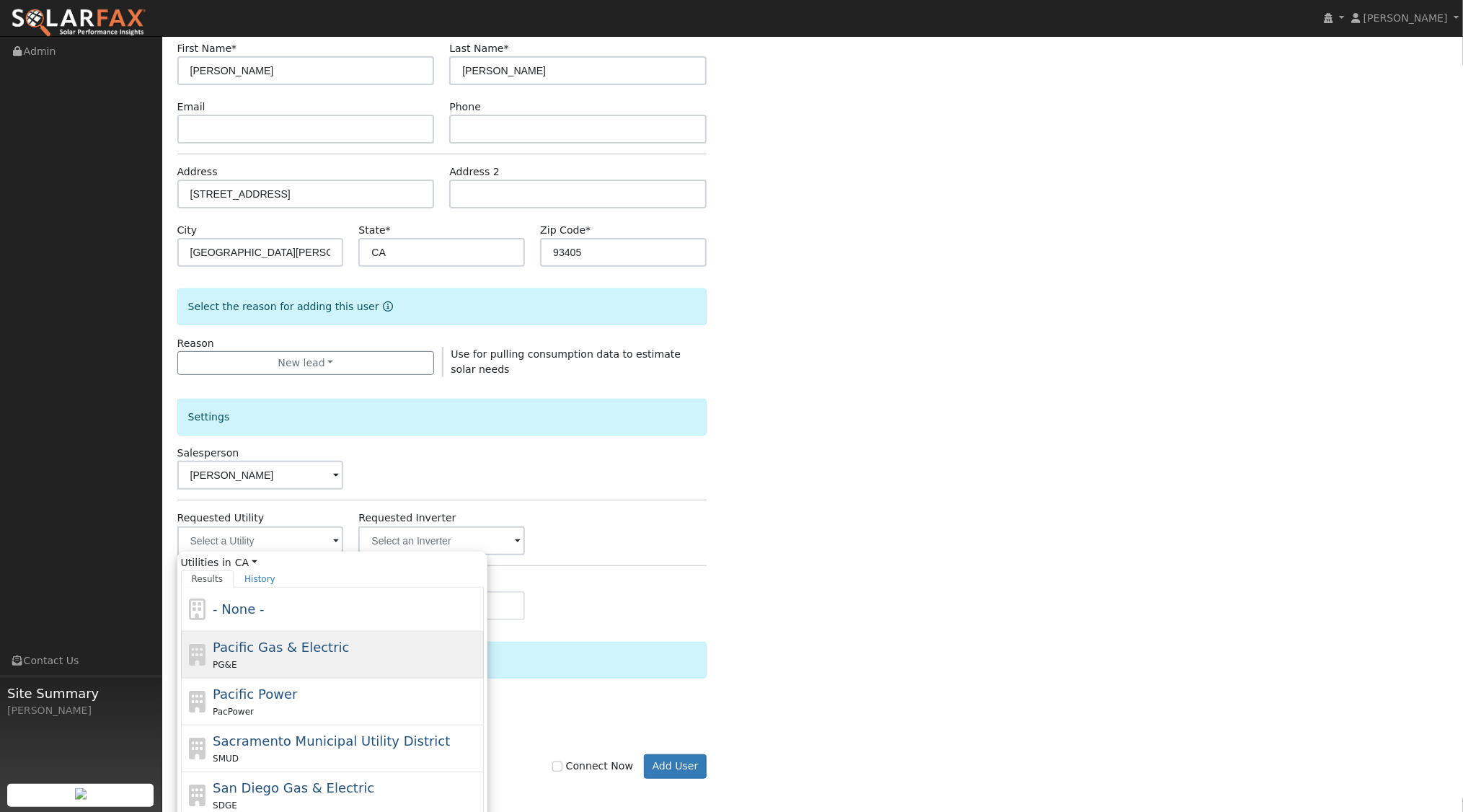
click at [271, 640] on span "Pacific Gas & Electric" at bounding box center [281, 647] width 136 height 15
type input "Pacific Gas & Electric"
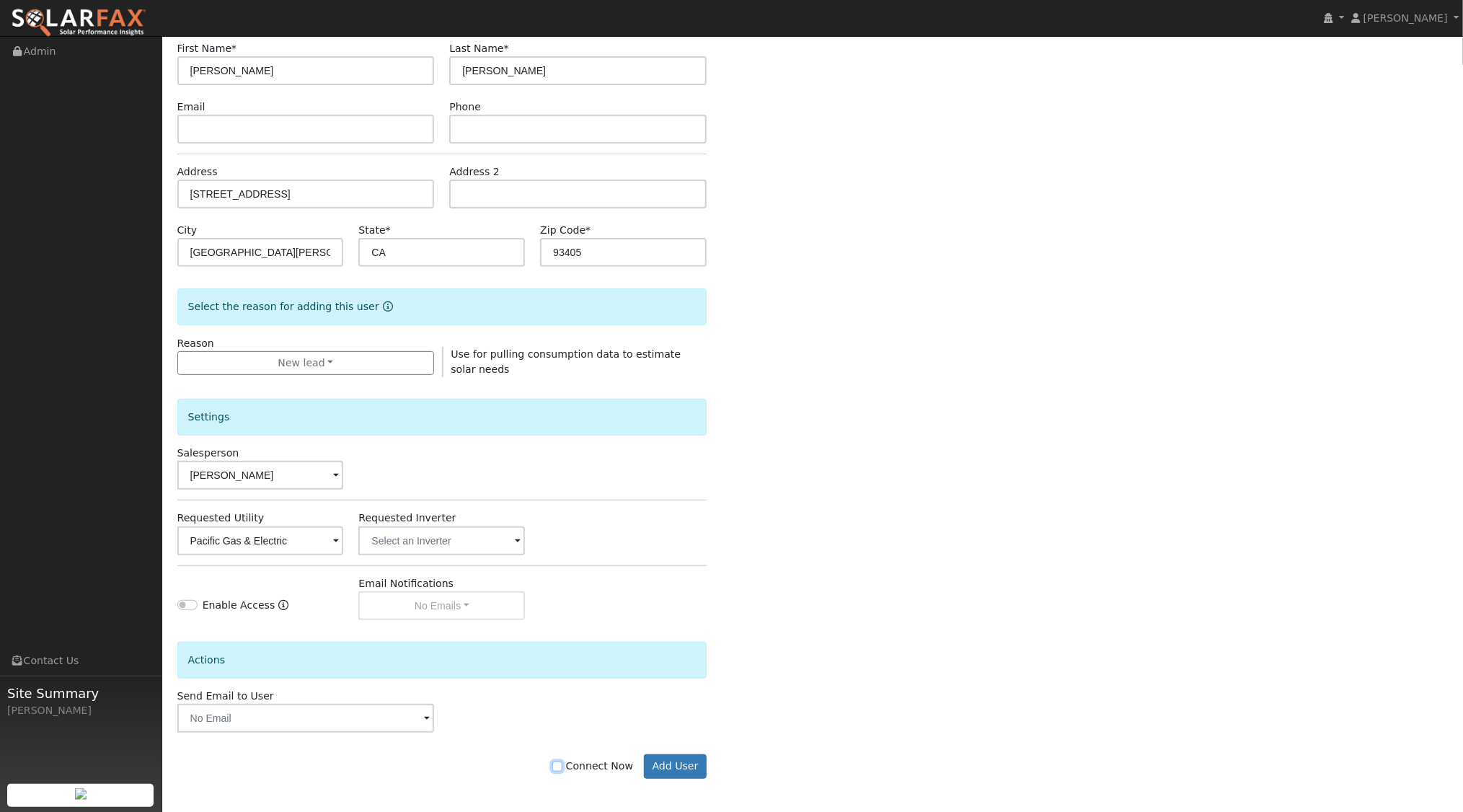
click at [562, 763] on input "Connect Now" at bounding box center [557, 765] width 10 height 10
checkbox input "true"
click at [694, 761] on button "Add User" at bounding box center [674, 766] width 63 height 25
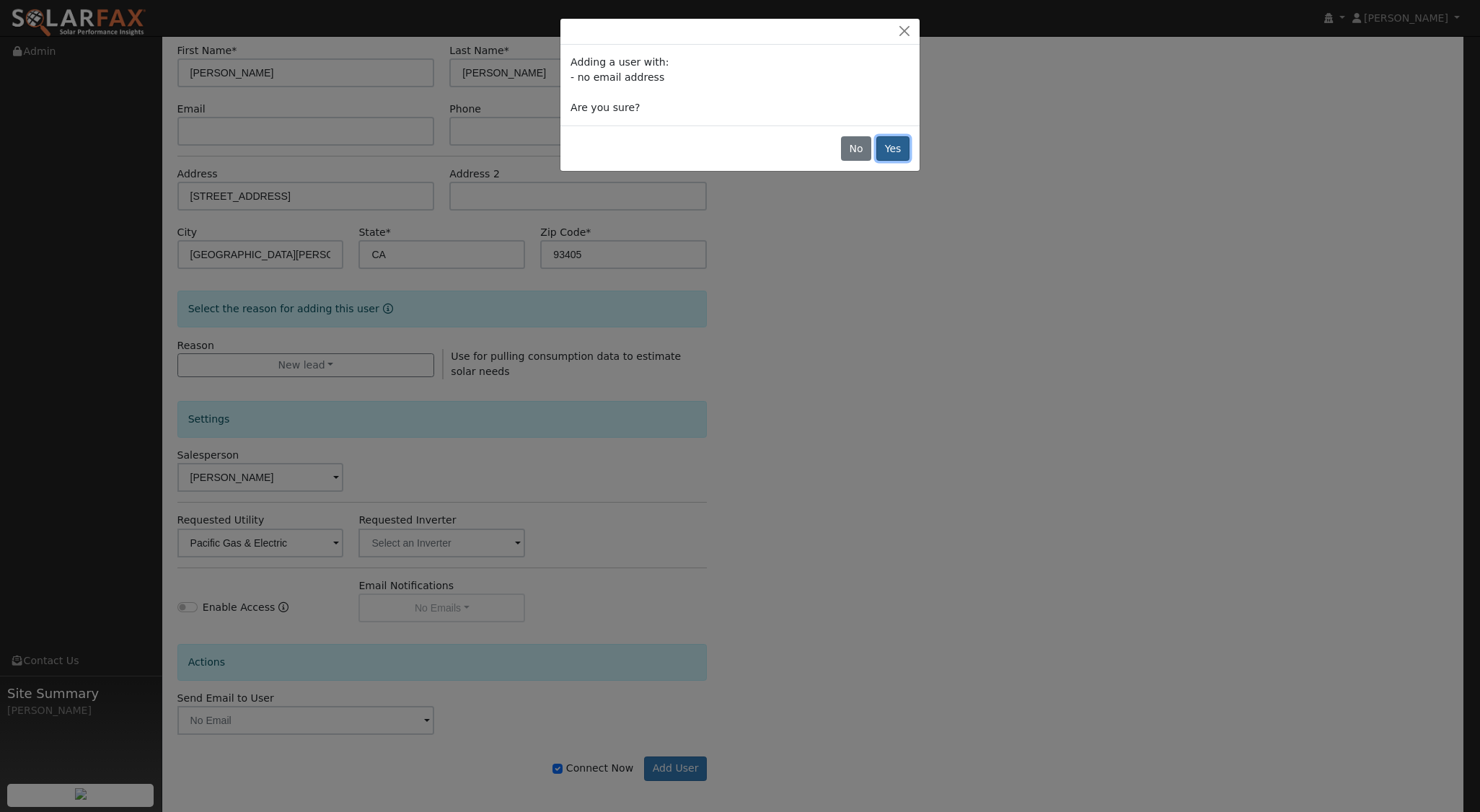
click at [903, 143] on button "Yes" at bounding box center [893, 148] width 34 height 25
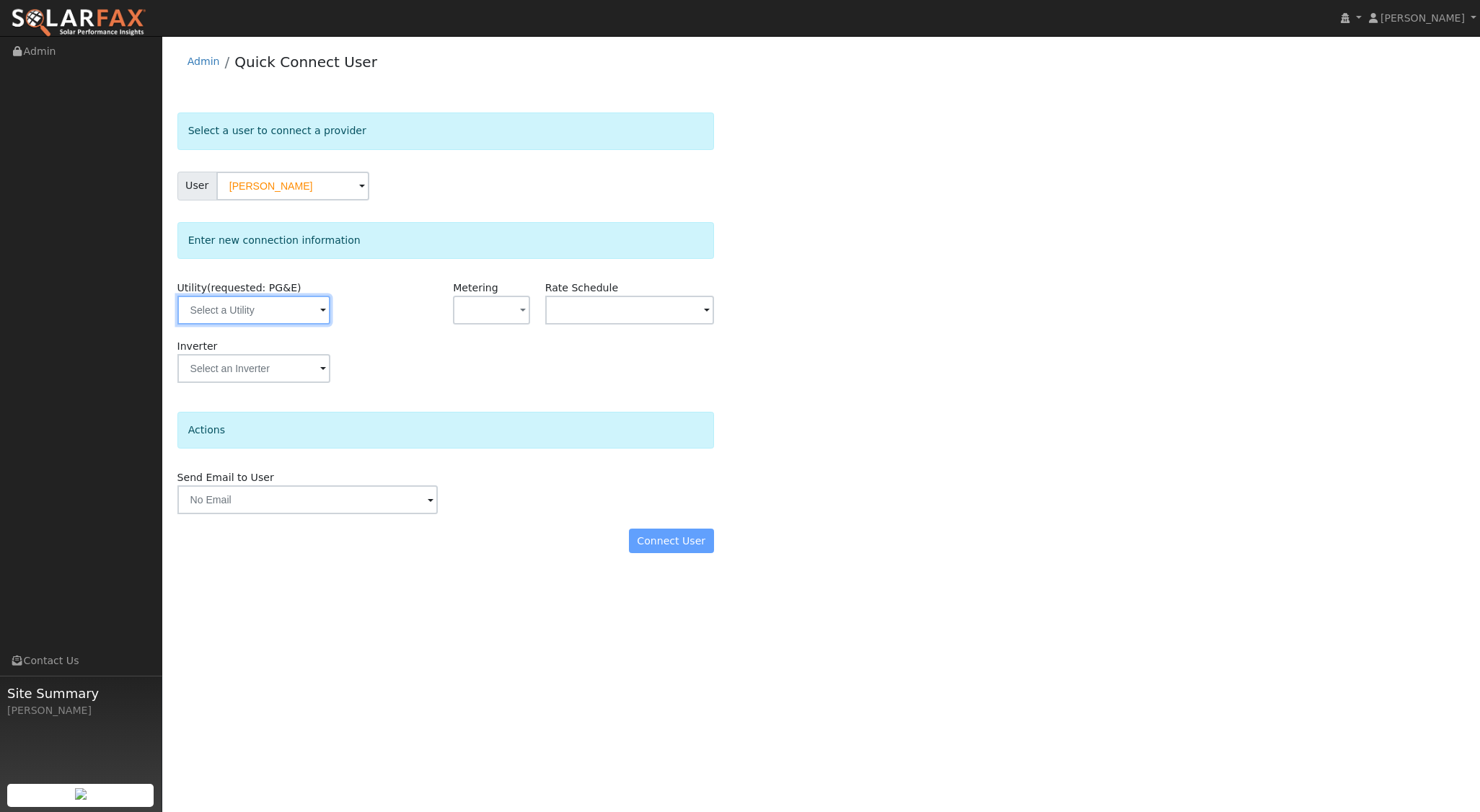
click at [317, 319] on input "text" at bounding box center [254, 309] width 153 height 29
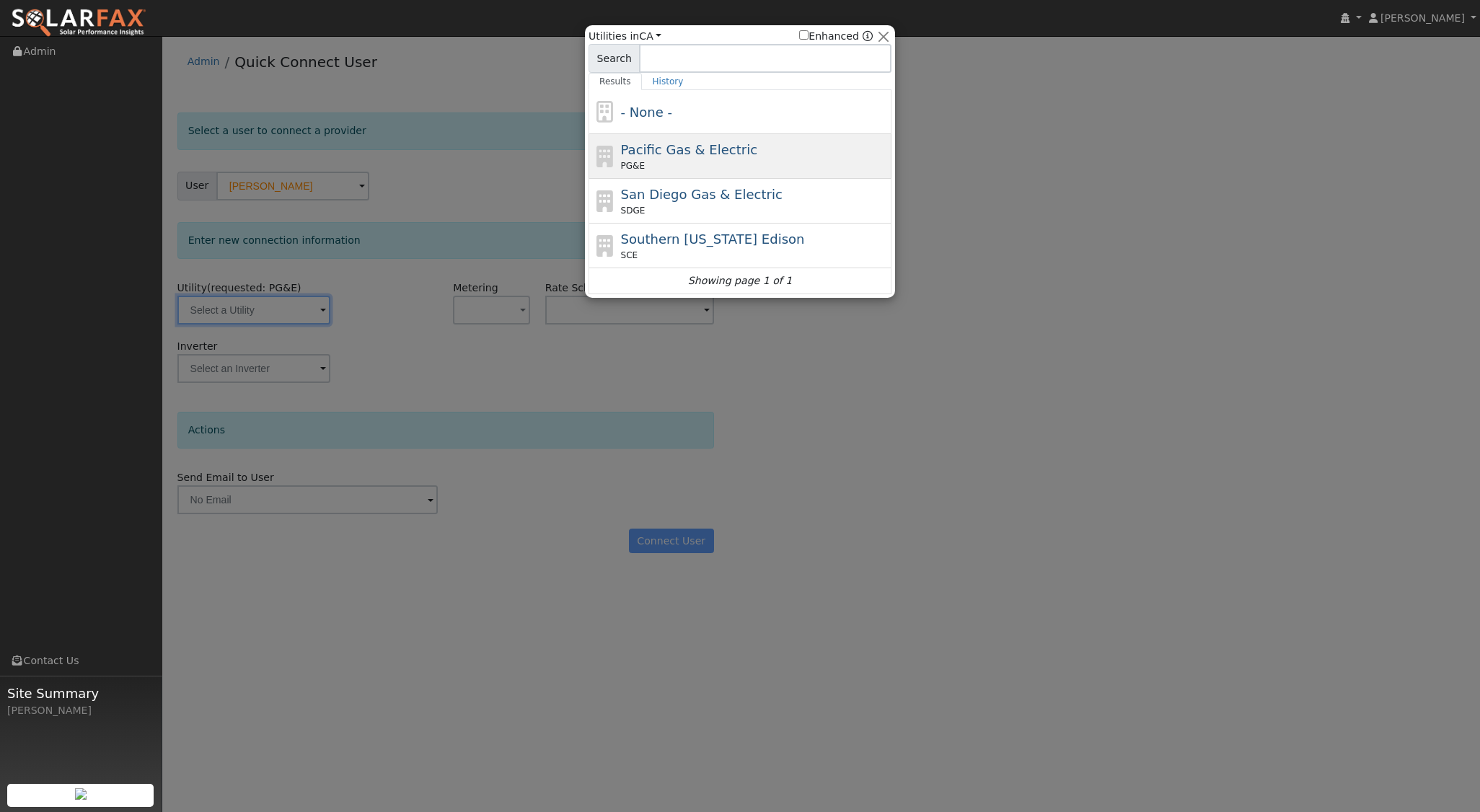
click at [647, 153] on span "Pacific Gas & Electric" at bounding box center [689, 149] width 136 height 15
type input "PG&E"
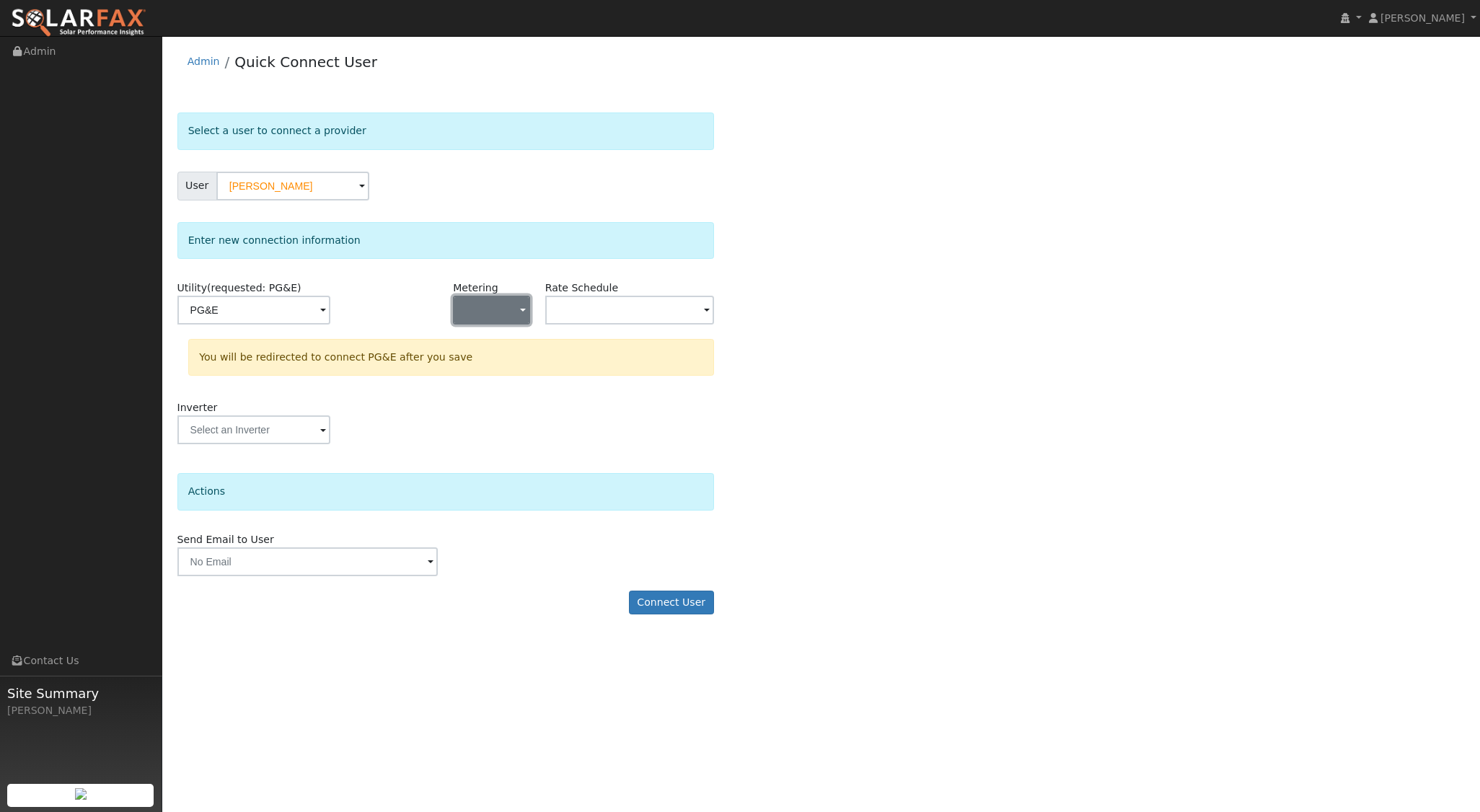
click at [514, 313] on button "button" at bounding box center [491, 309] width 76 height 29
click at [494, 366] on link "NEM" at bounding box center [503, 360] width 100 height 20
click at [704, 315] on span at bounding box center [706, 311] width 6 height 17
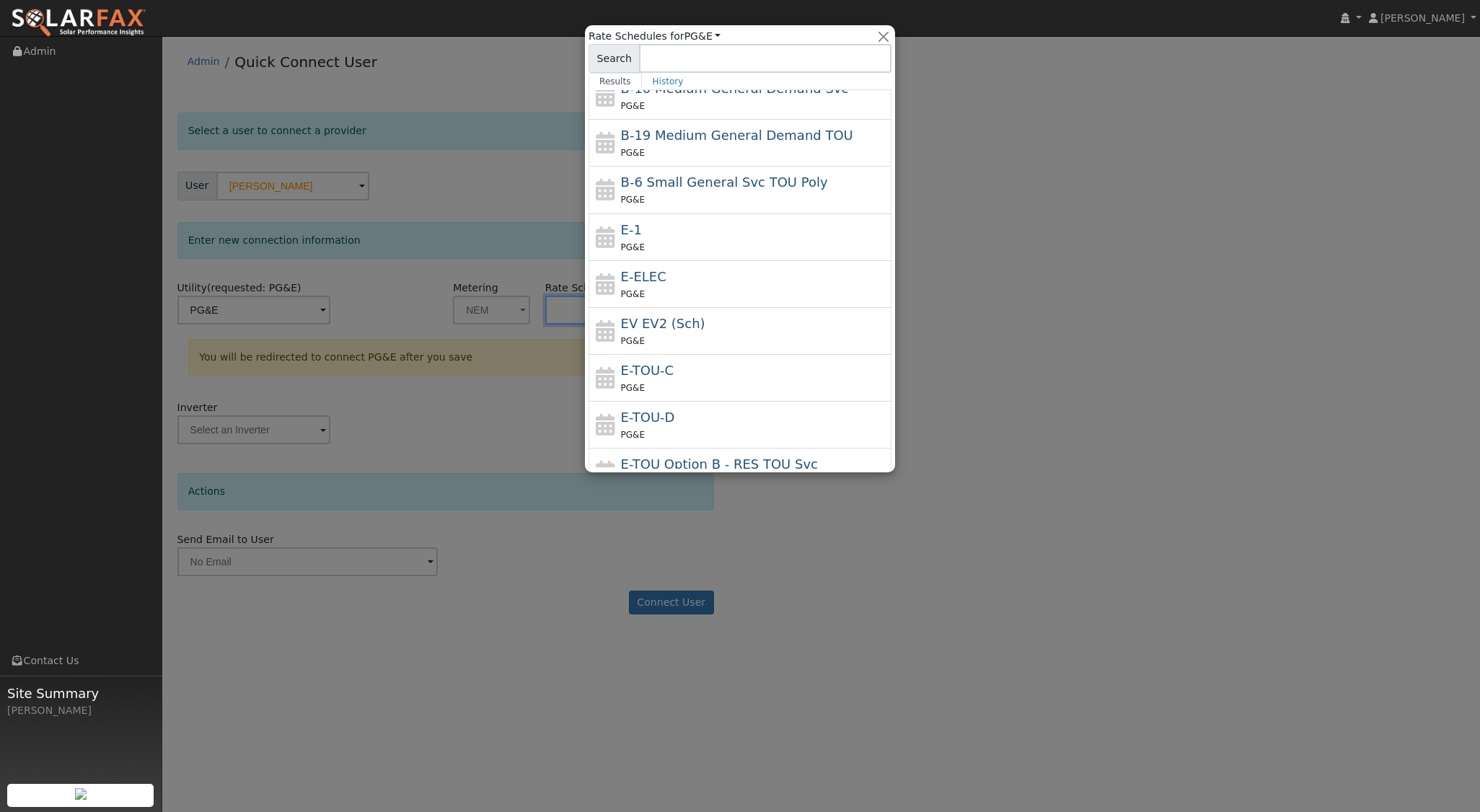
scroll to position [158, 0]
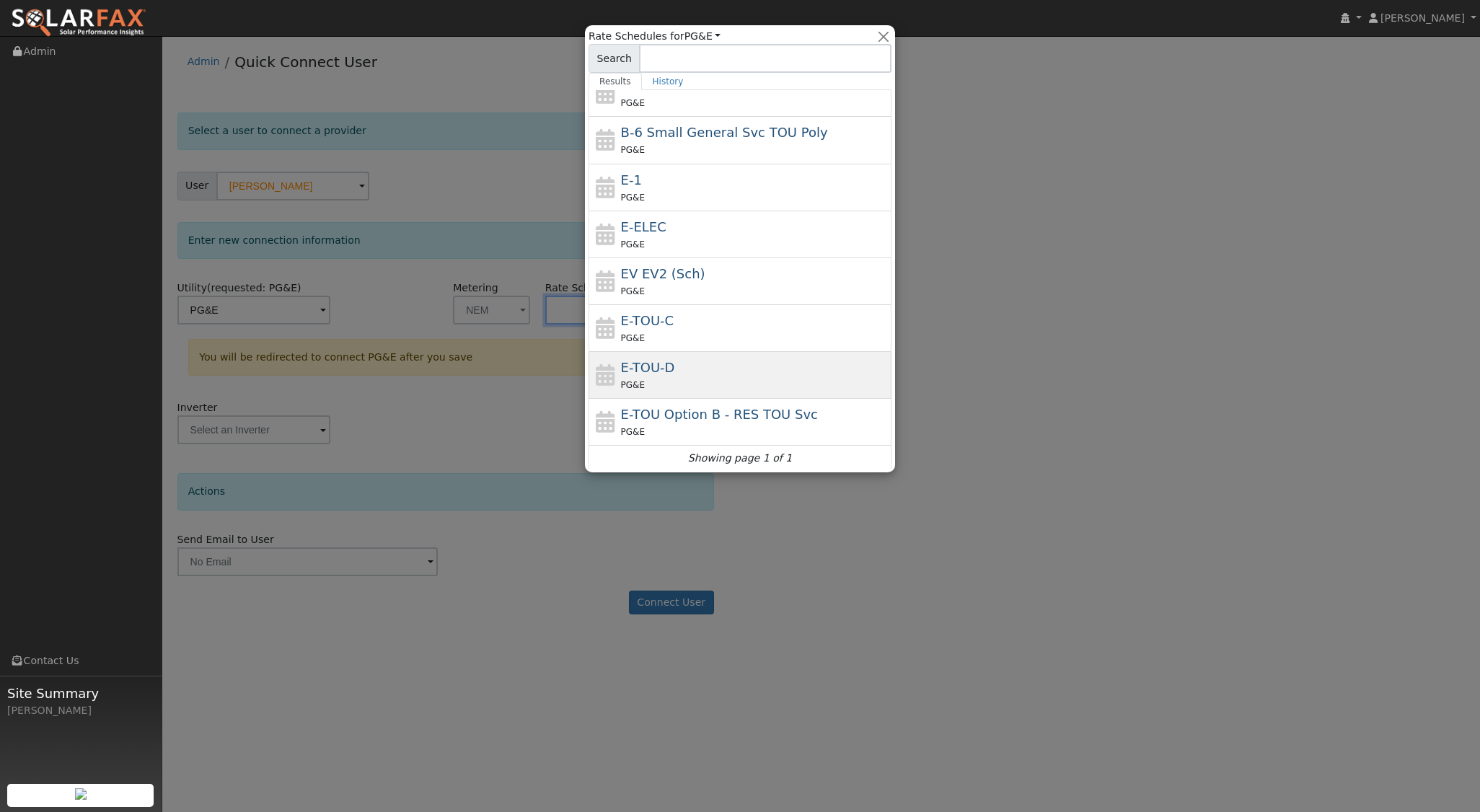
click at [671, 362] on div "E-TOU-D PG&E" at bounding box center [754, 375] width 268 height 34
type input "E-TOU-D"
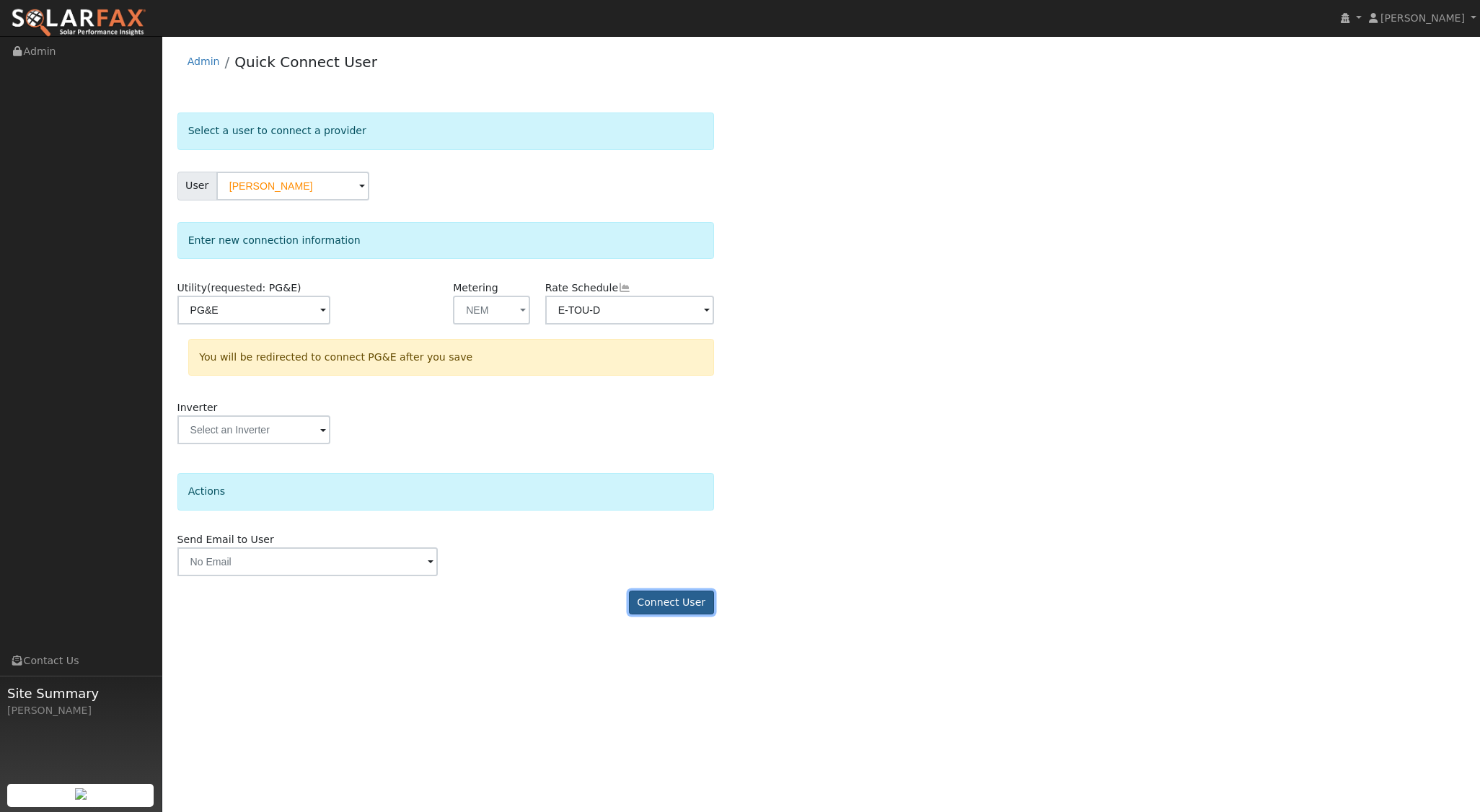
click at [668, 604] on button "Connect User" at bounding box center [671, 603] width 85 height 25
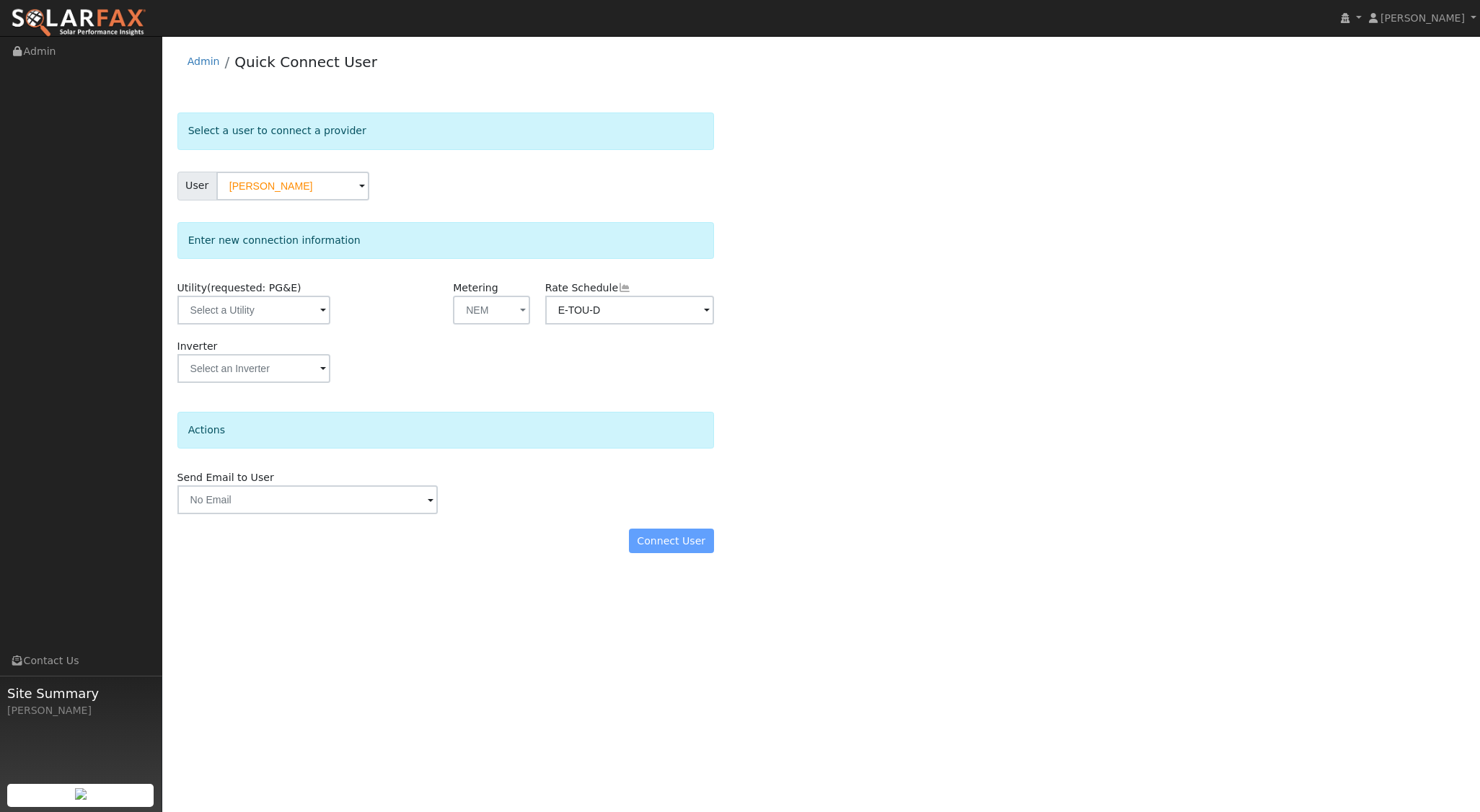
click at [704, 309] on span at bounding box center [706, 311] width 6 height 17
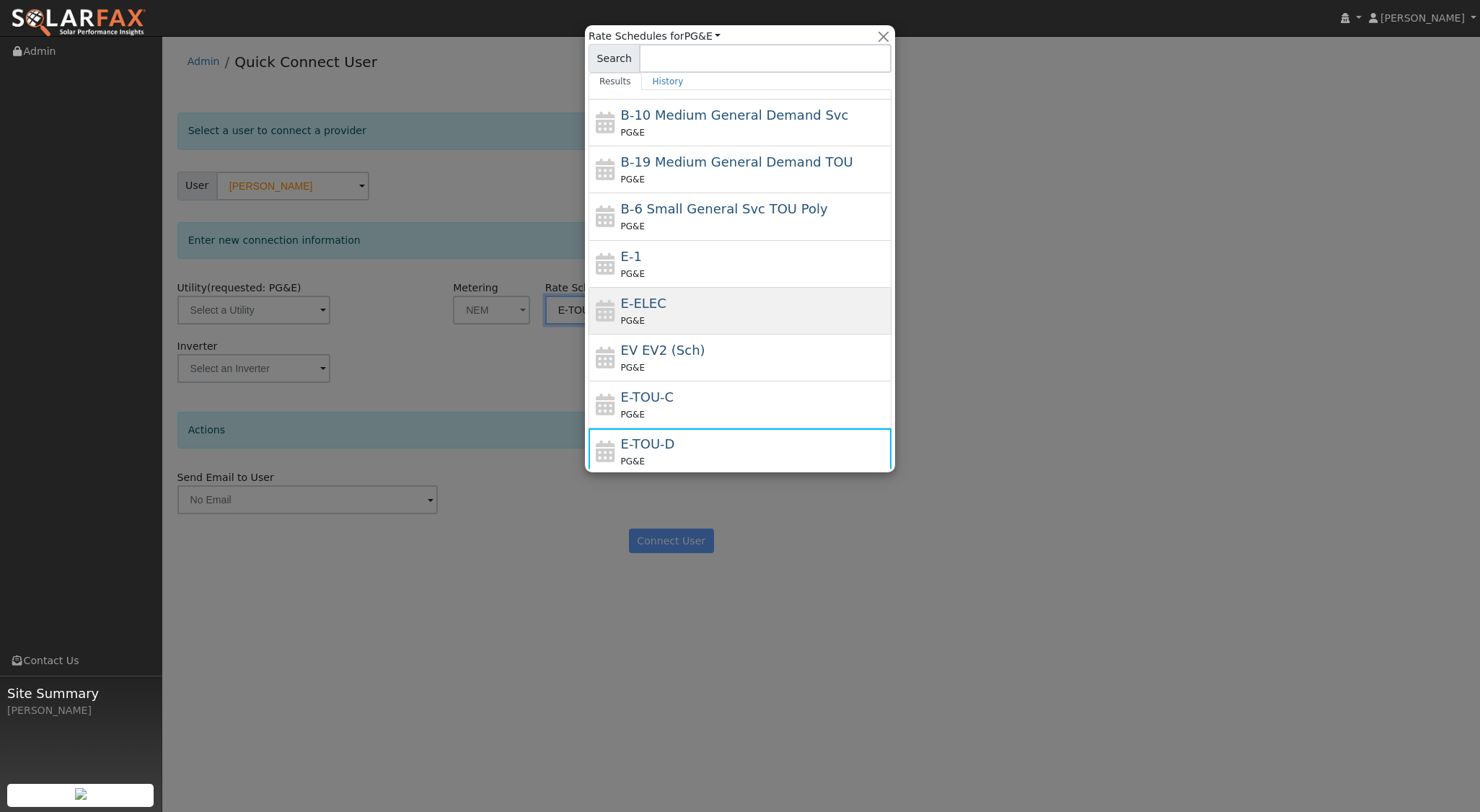
scroll to position [108, 0]
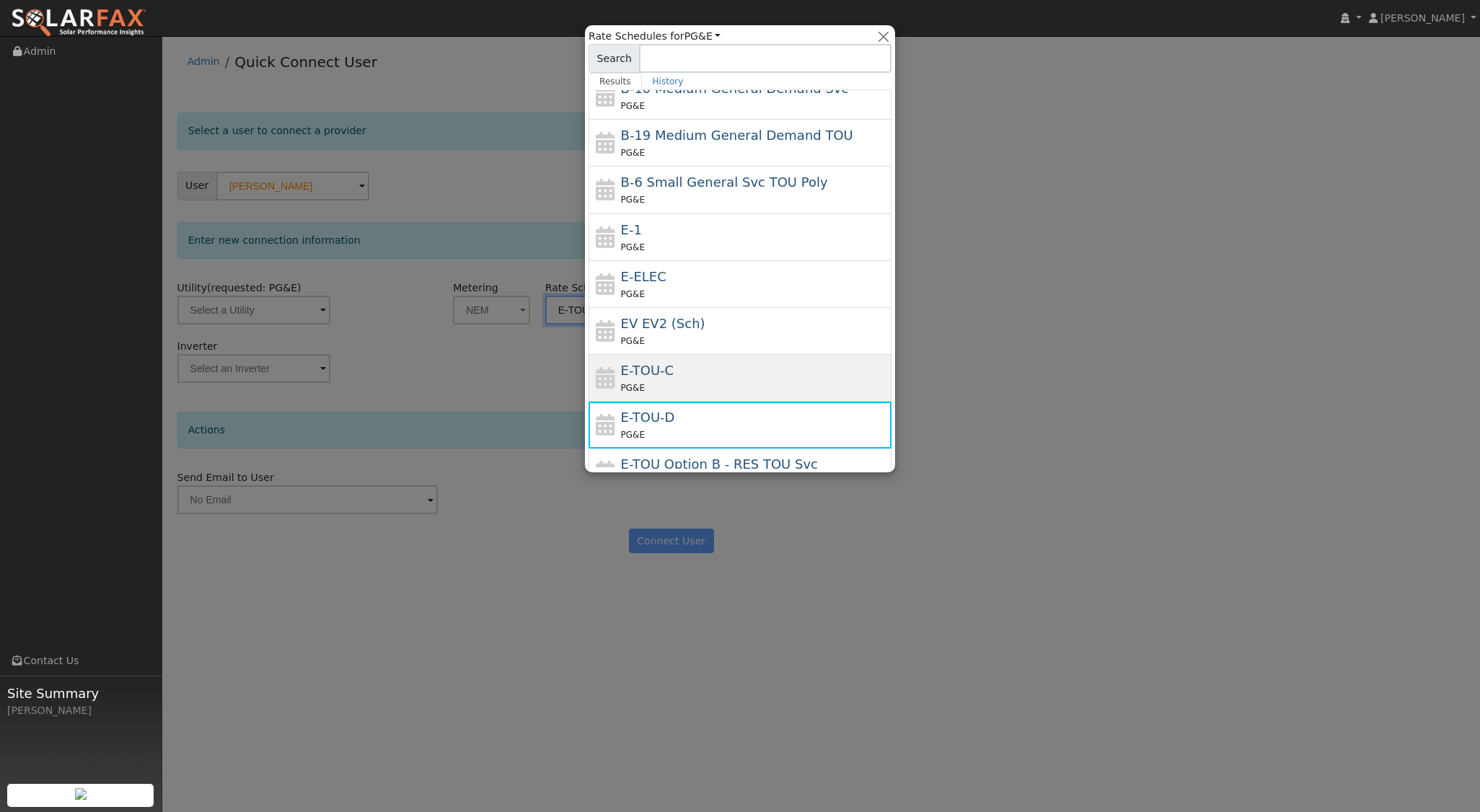
click at [673, 382] on div "PG&E" at bounding box center [754, 387] width 268 height 15
type input "E-TOU-C"
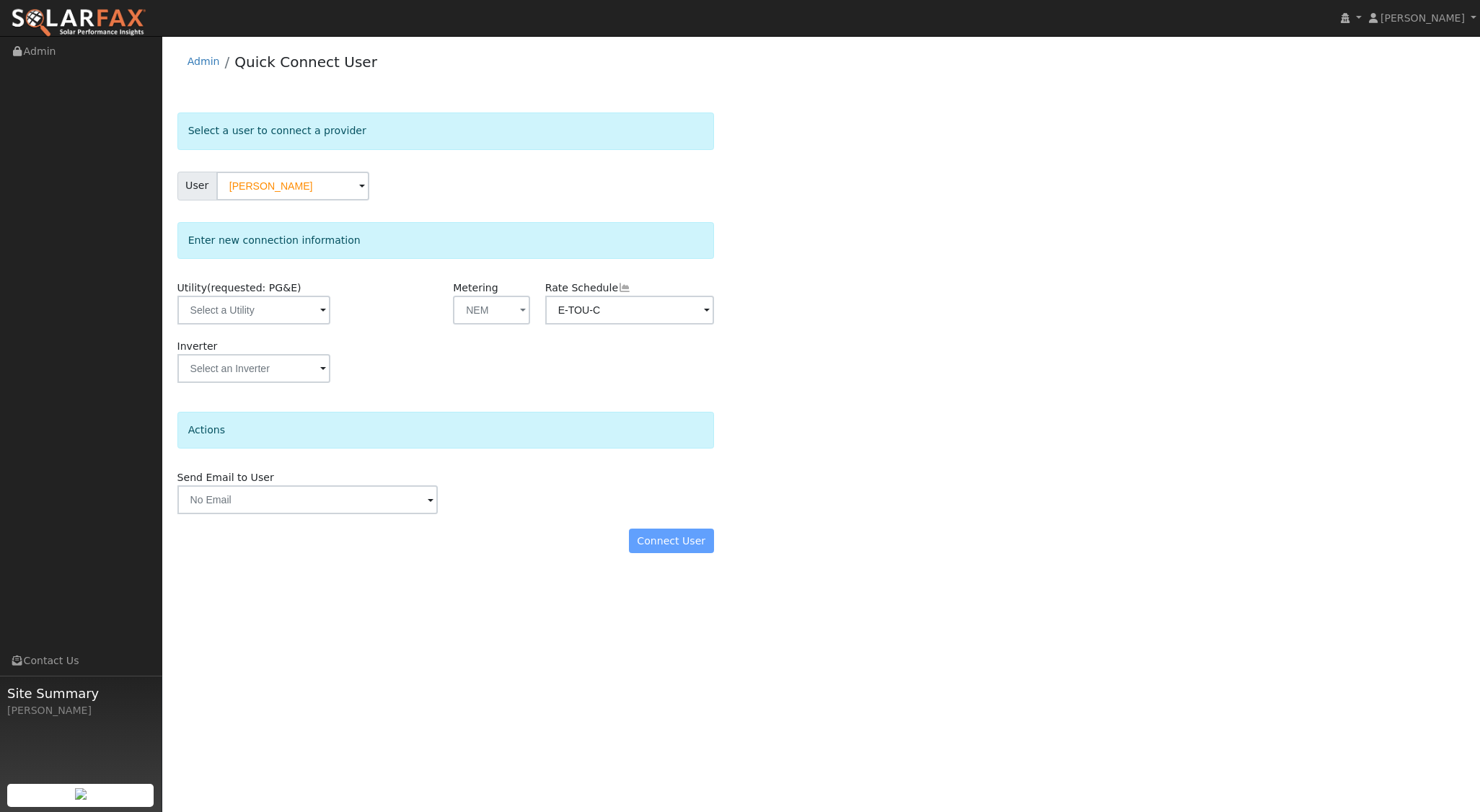
click at [804, 502] on div "Select a user to connect a provider User [PERSON_NAME] Account Default Account …" at bounding box center [821, 339] width 1288 height 455
click at [301, 316] on input "text" at bounding box center [254, 309] width 153 height 29
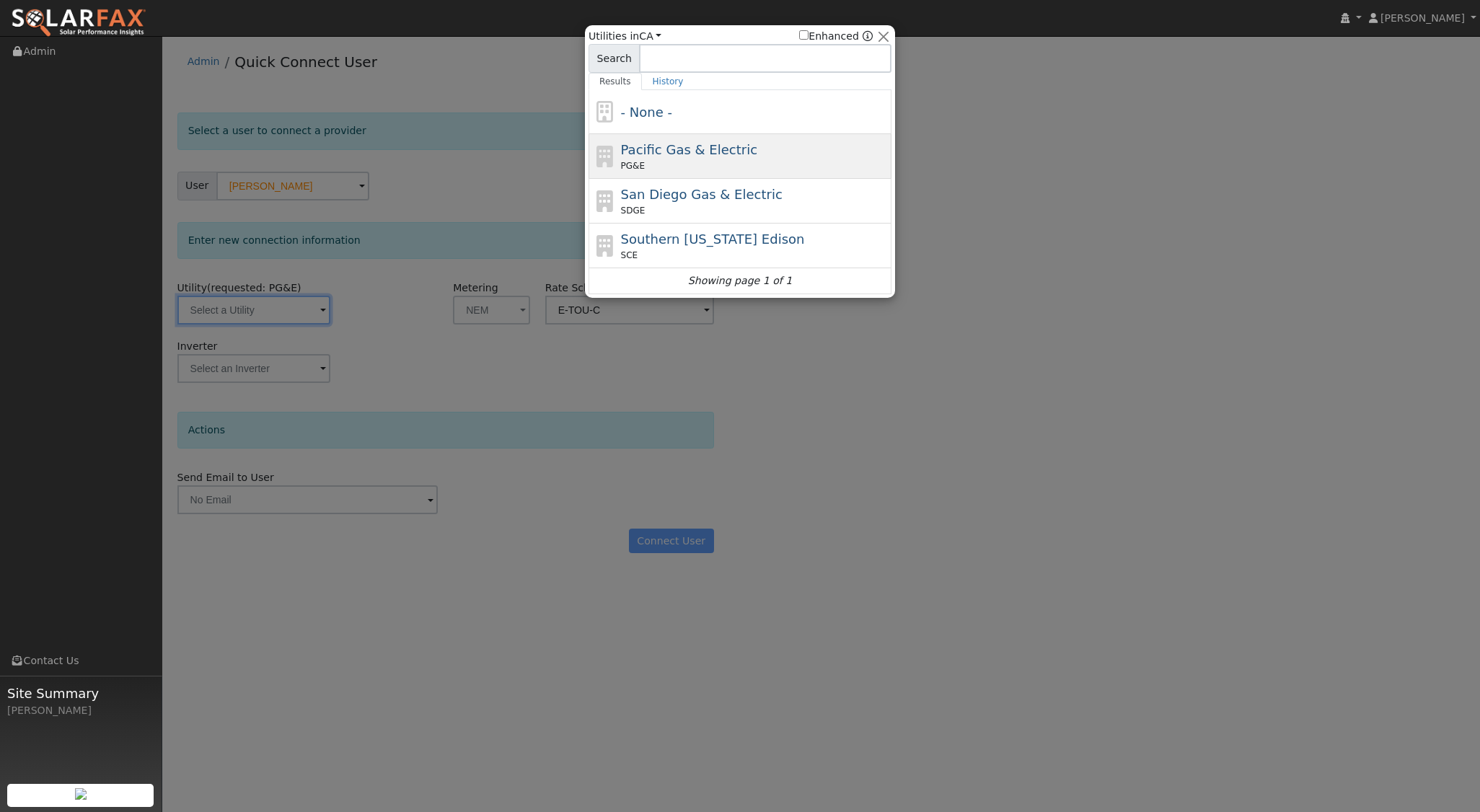
click at [668, 157] on span "Pacific Gas & Electric" at bounding box center [689, 149] width 136 height 15
type input "PG&E"
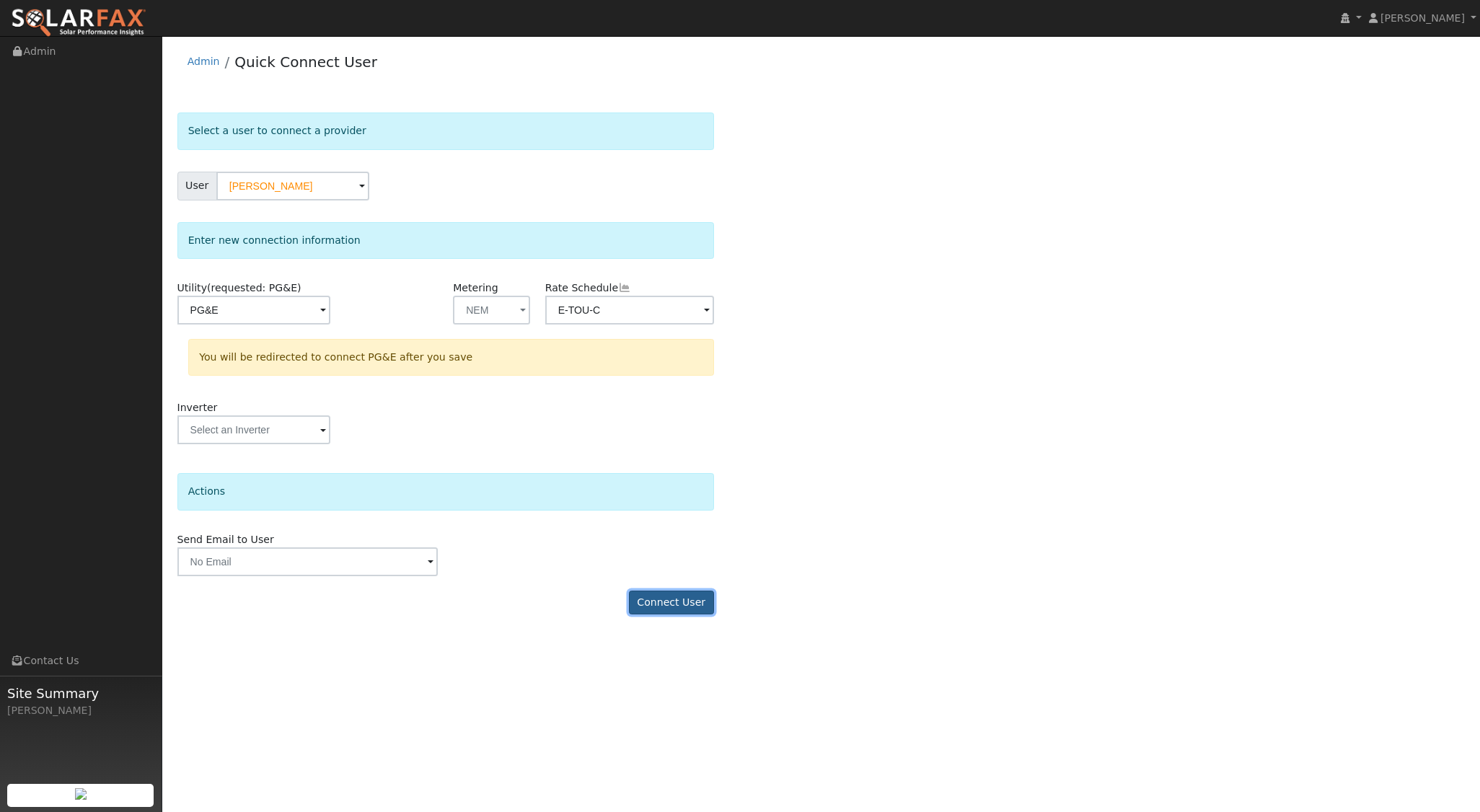
click at [656, 596] on button "Connect User" at bounding box center [671, 603] width 85 height 25
